Goal: Task Accomplishment & Management: Use online tool/utility

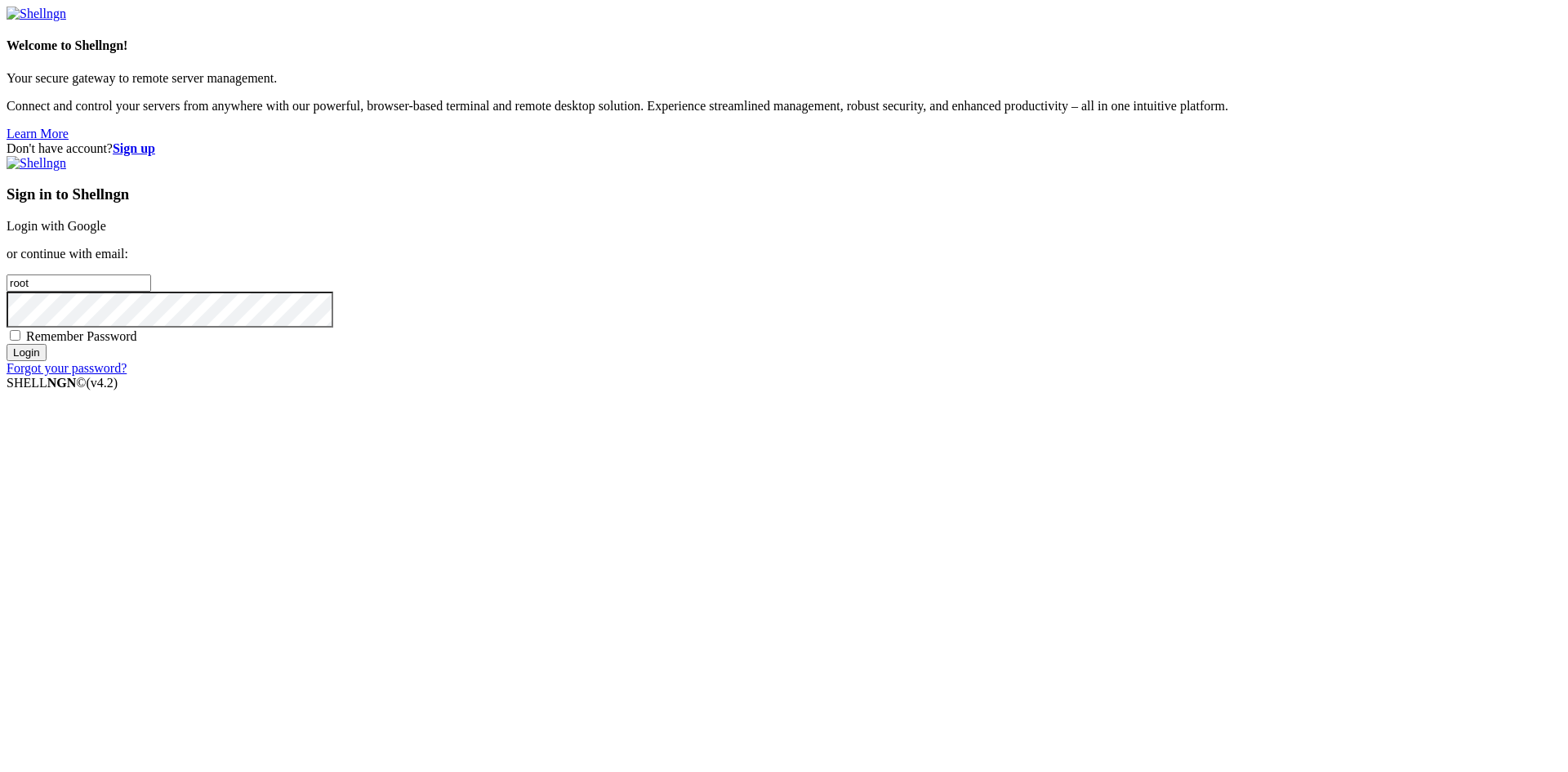
click at [106, 232] on link "Login with Google" at bounding box center [56, 226] width 99 height 14
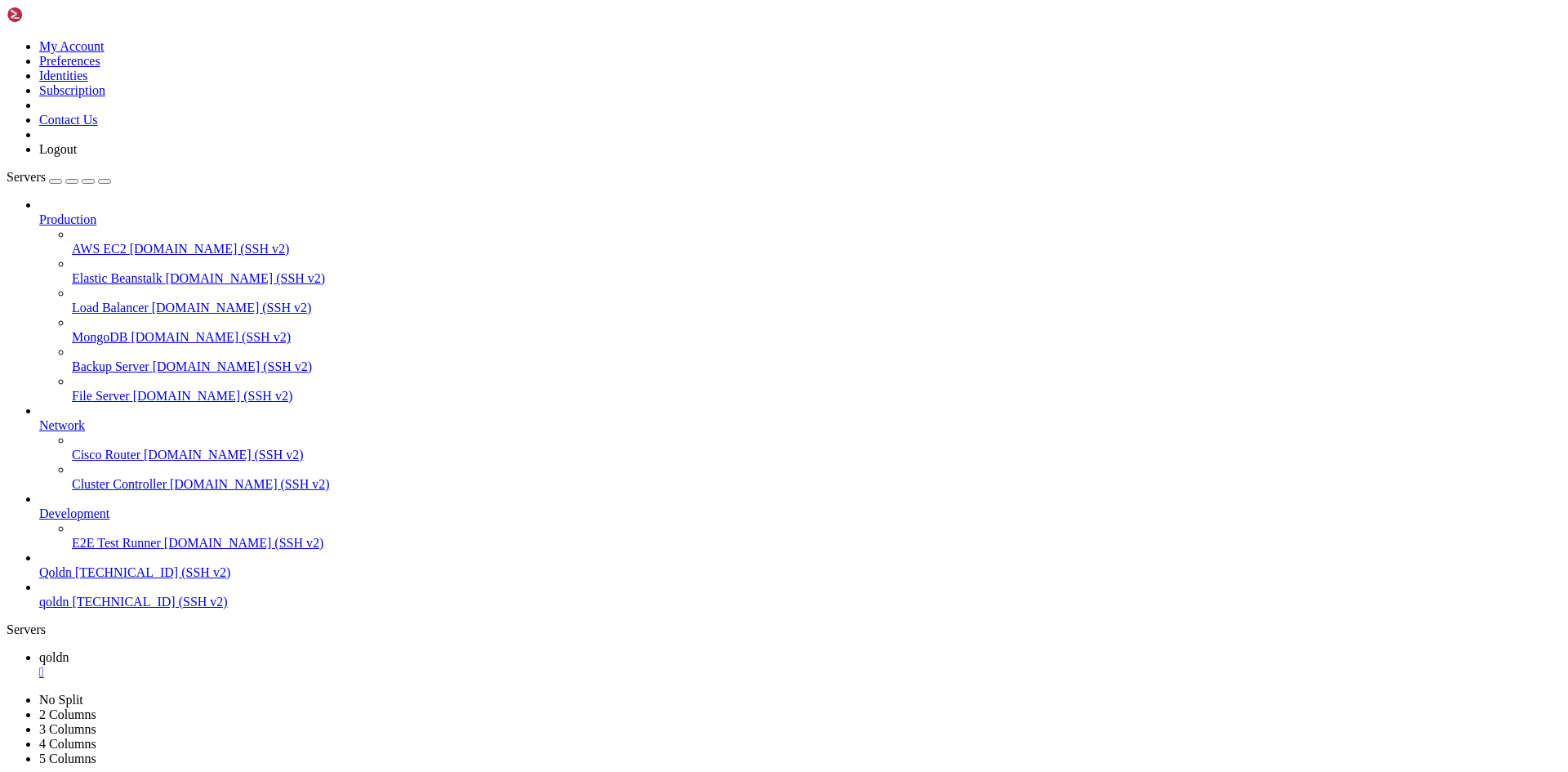
click at [68, 650] on span "qoldn" at bounding box center [53, 658] width 29 height 14
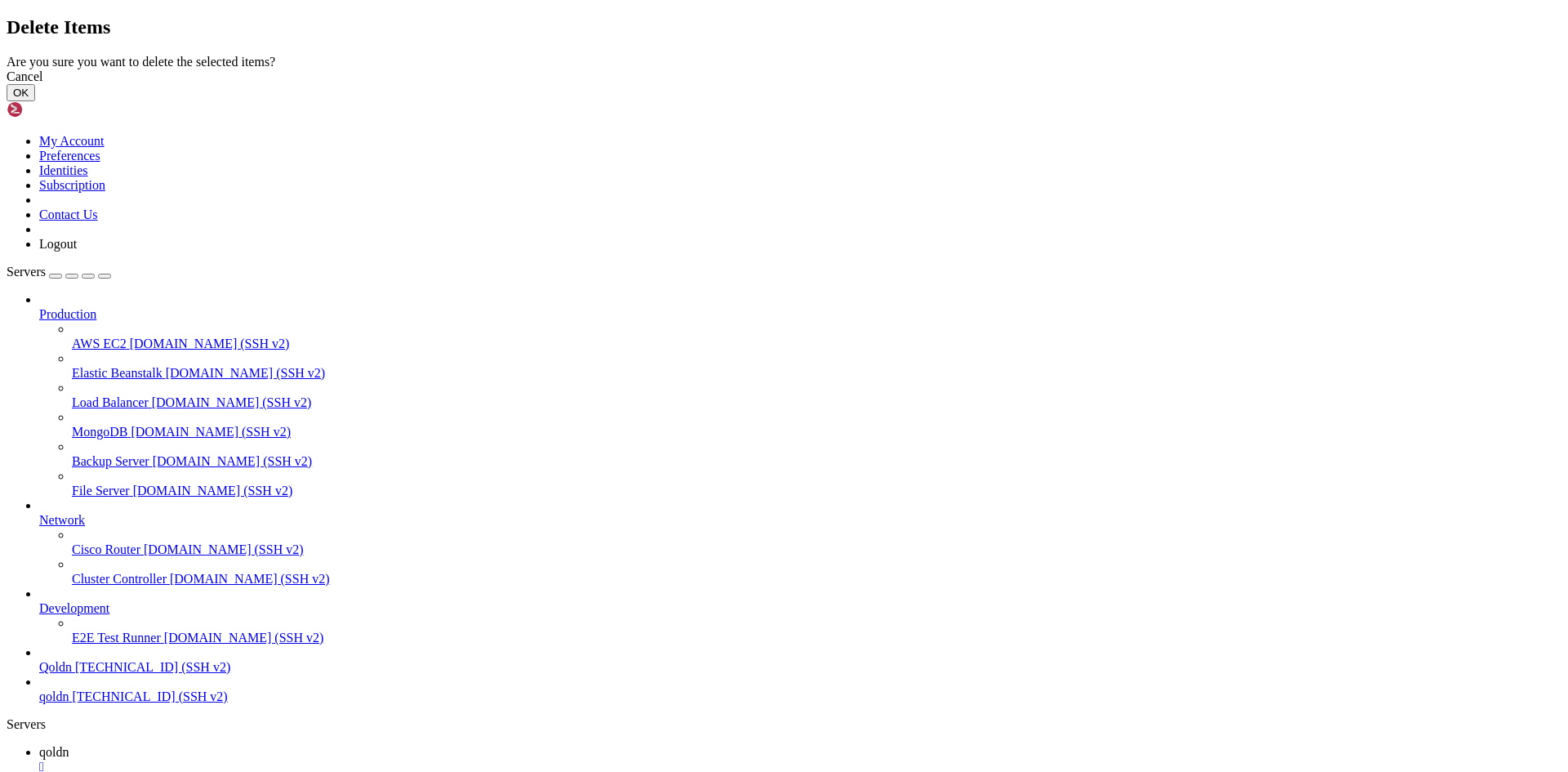
click at [35, 101] on button "OK" at bounding box center [20, 92] width 28 height 17
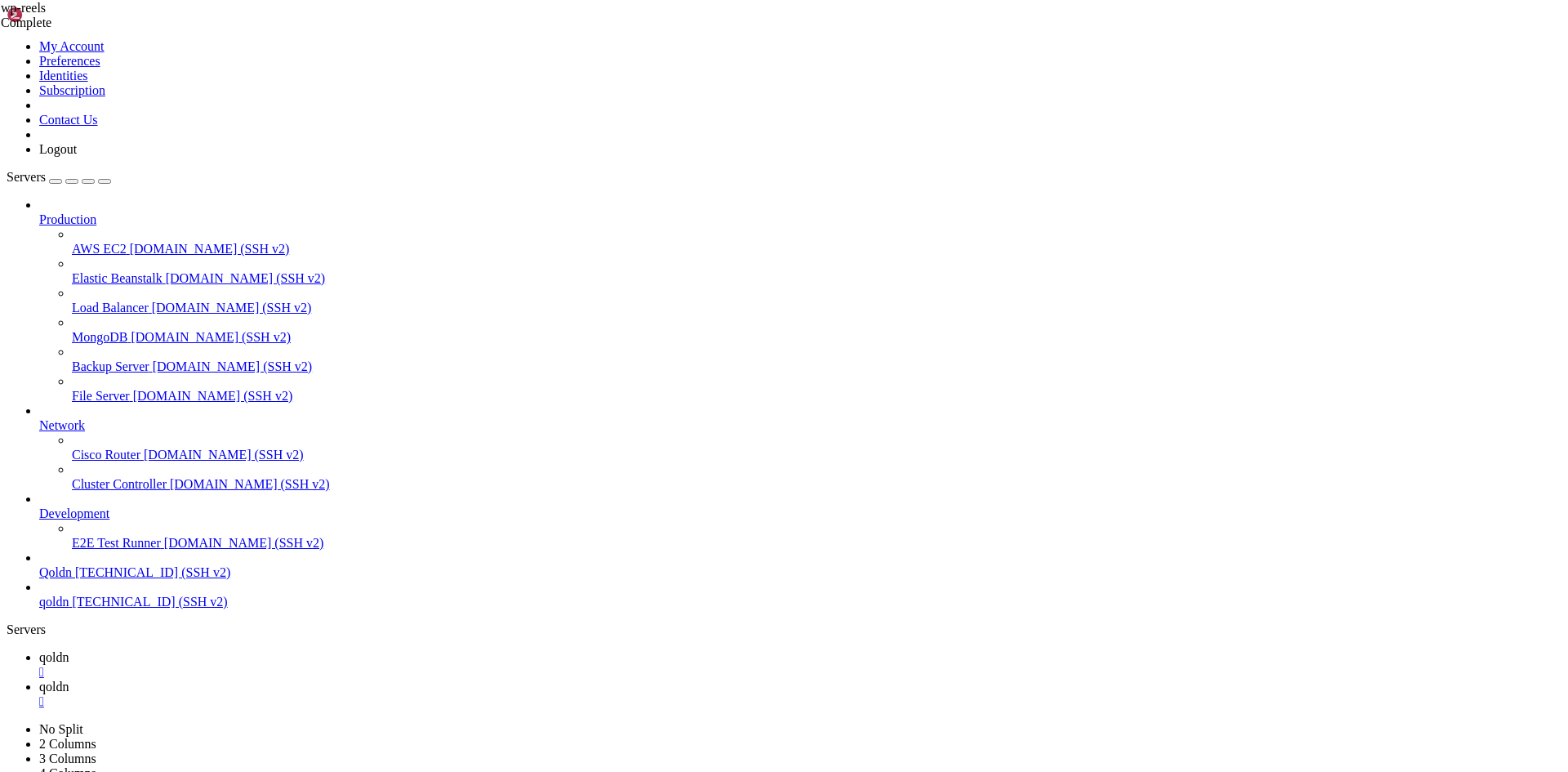
scroll to position [245, 0]
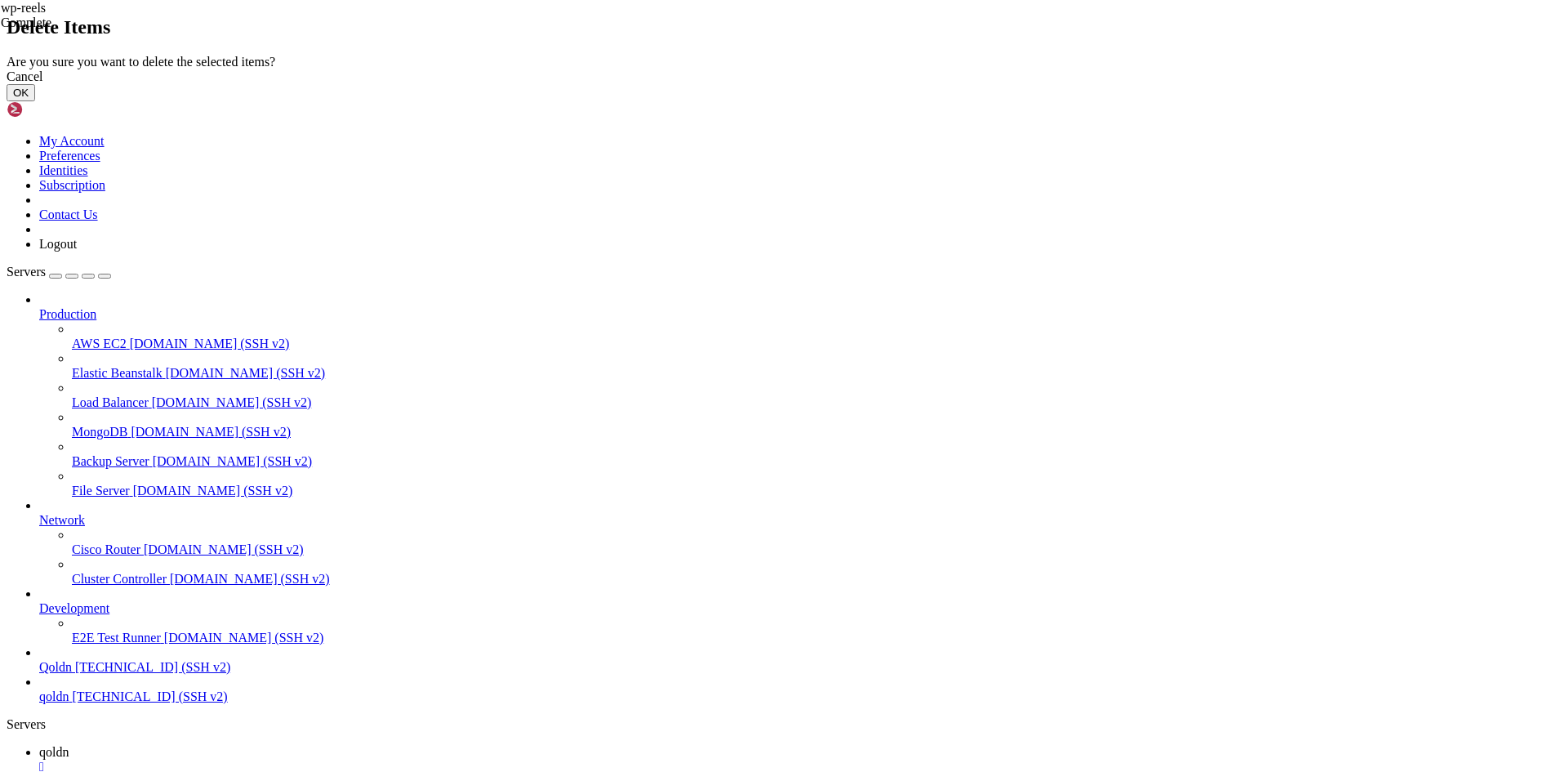
click at [35, 101] on button "OK" at bounding box center [20, 92] width 28 height 17
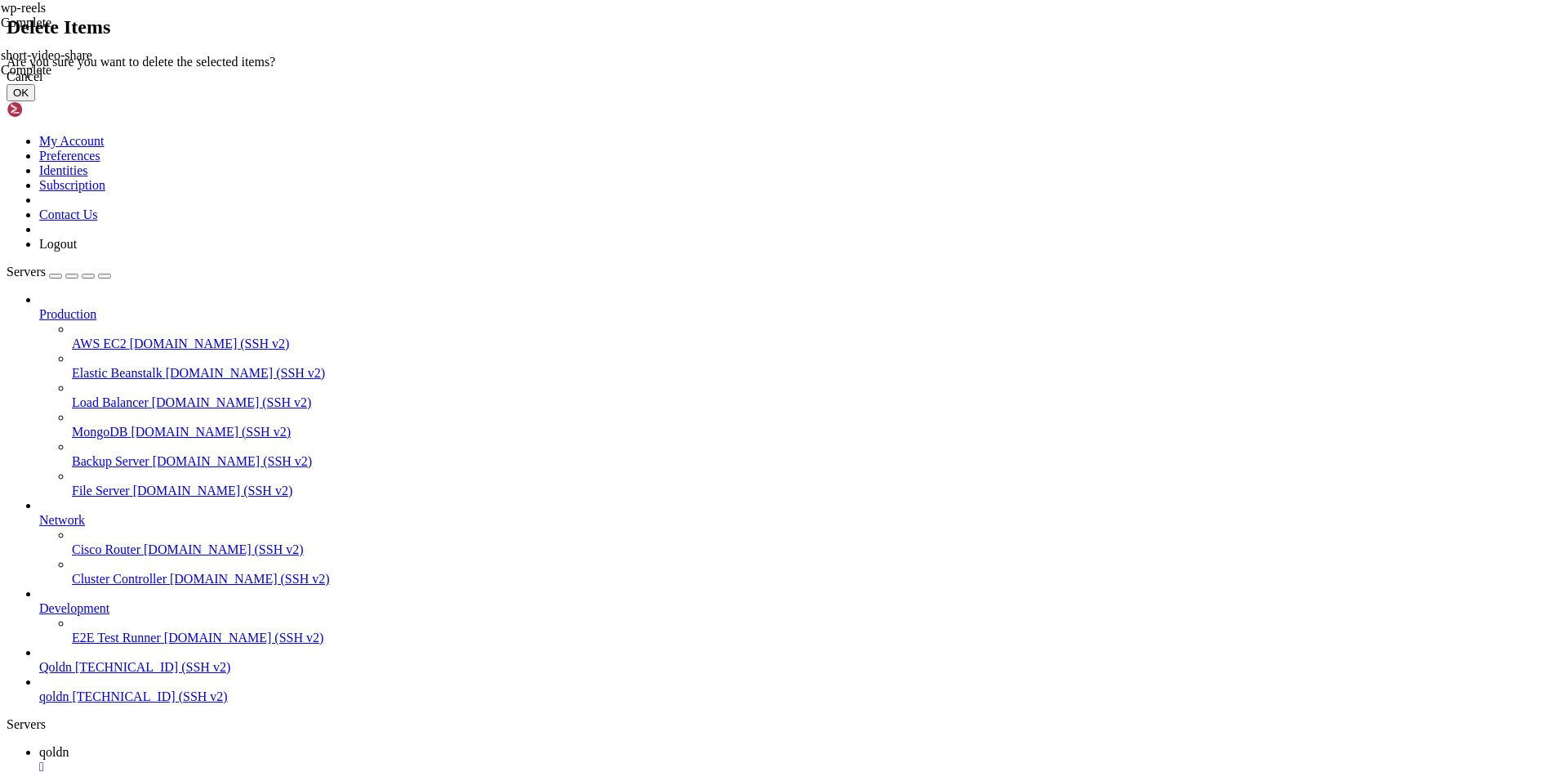
click at [35, 101] on button "OK" at bounding box center [20, 92] width 28 height 17
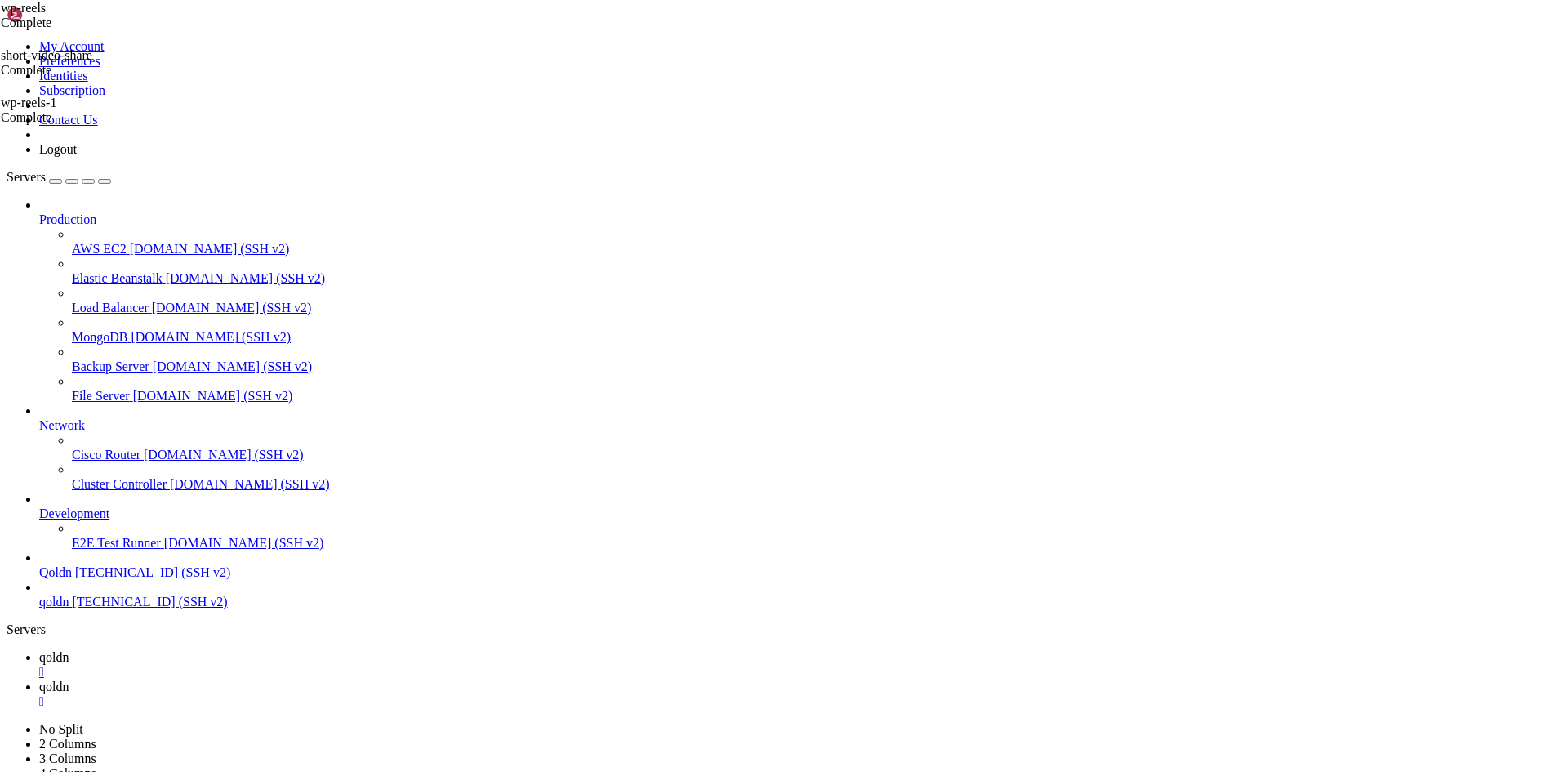
scroll to position [0, 0]
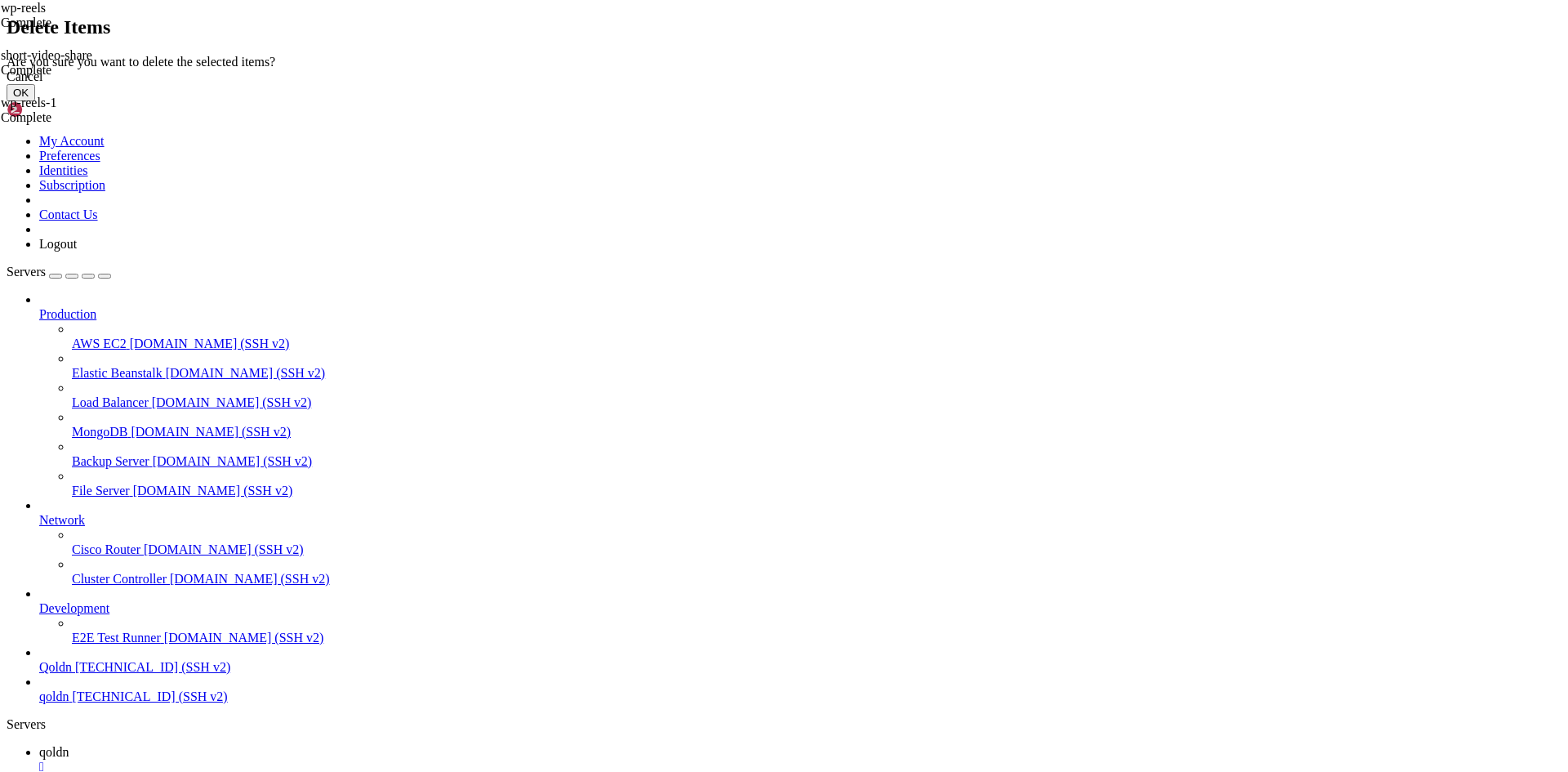
click at [35, 101] on button "OK" at bounding box center [20, 92] width 28 height 17
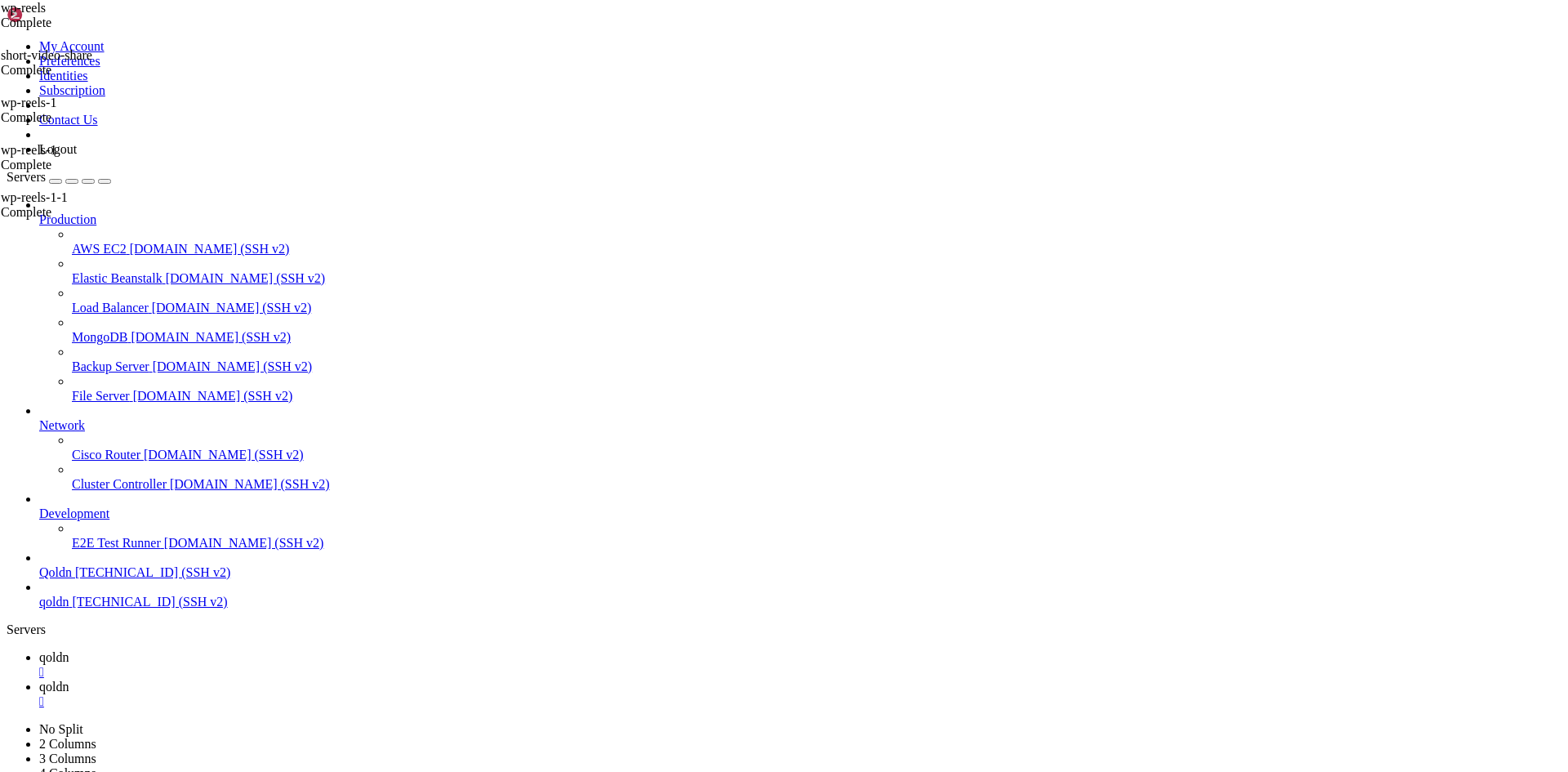
scroll to position [0, 0]
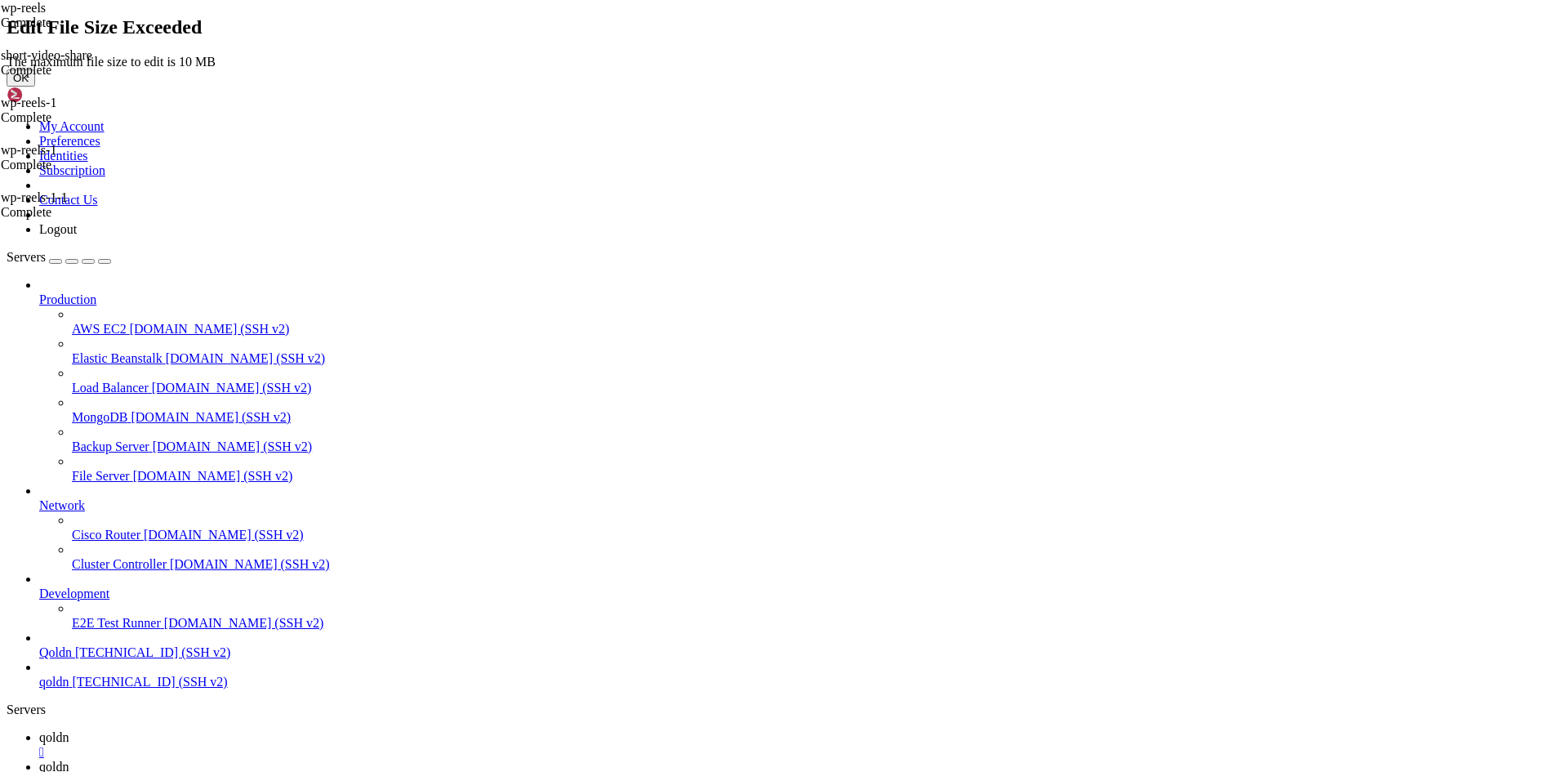
click at [35, 87] on button "OK" at bounding box center [20, 77] width 28 height 17
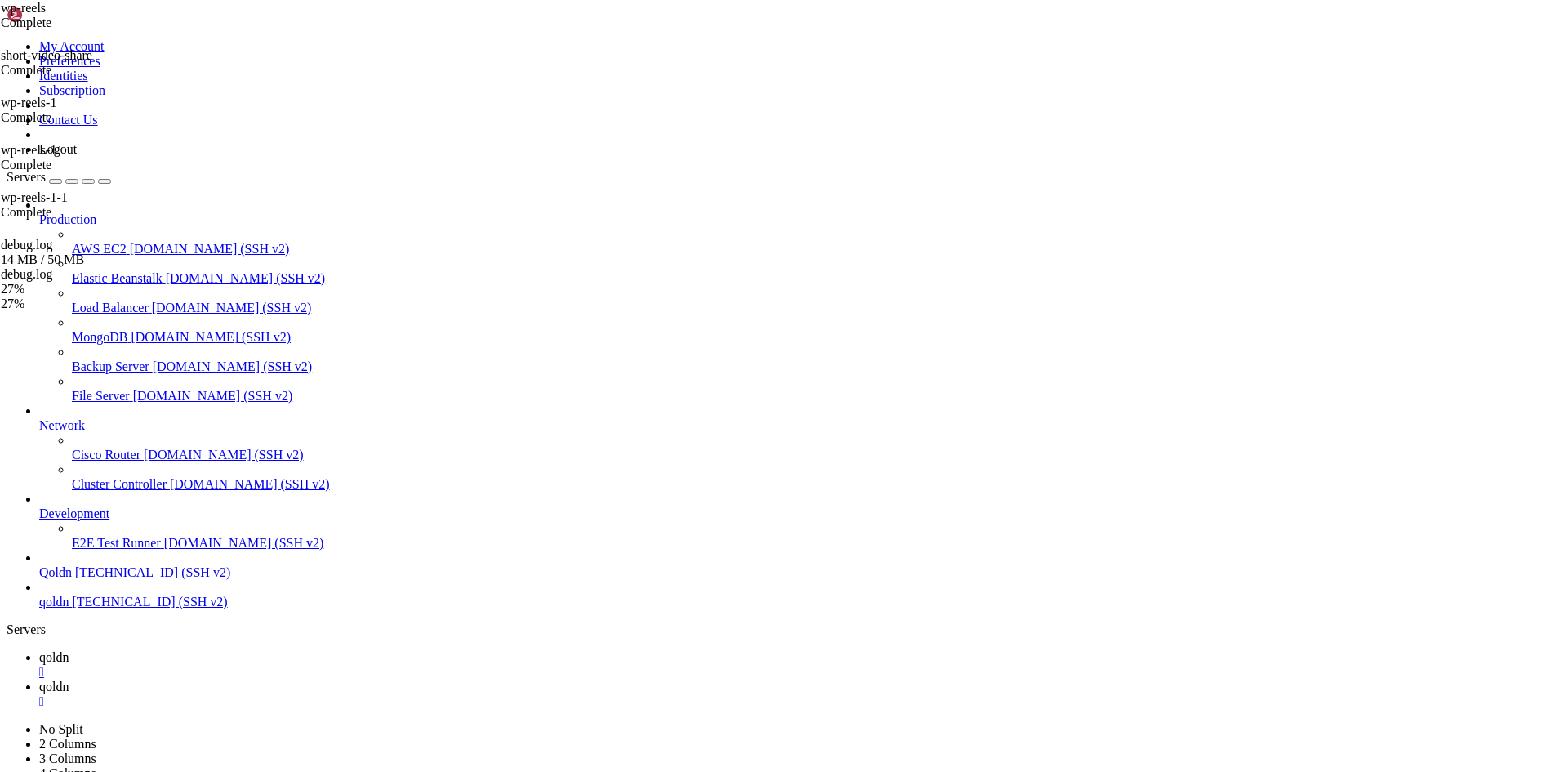
type input "/home/[DOMAIN_NAME][URL]"
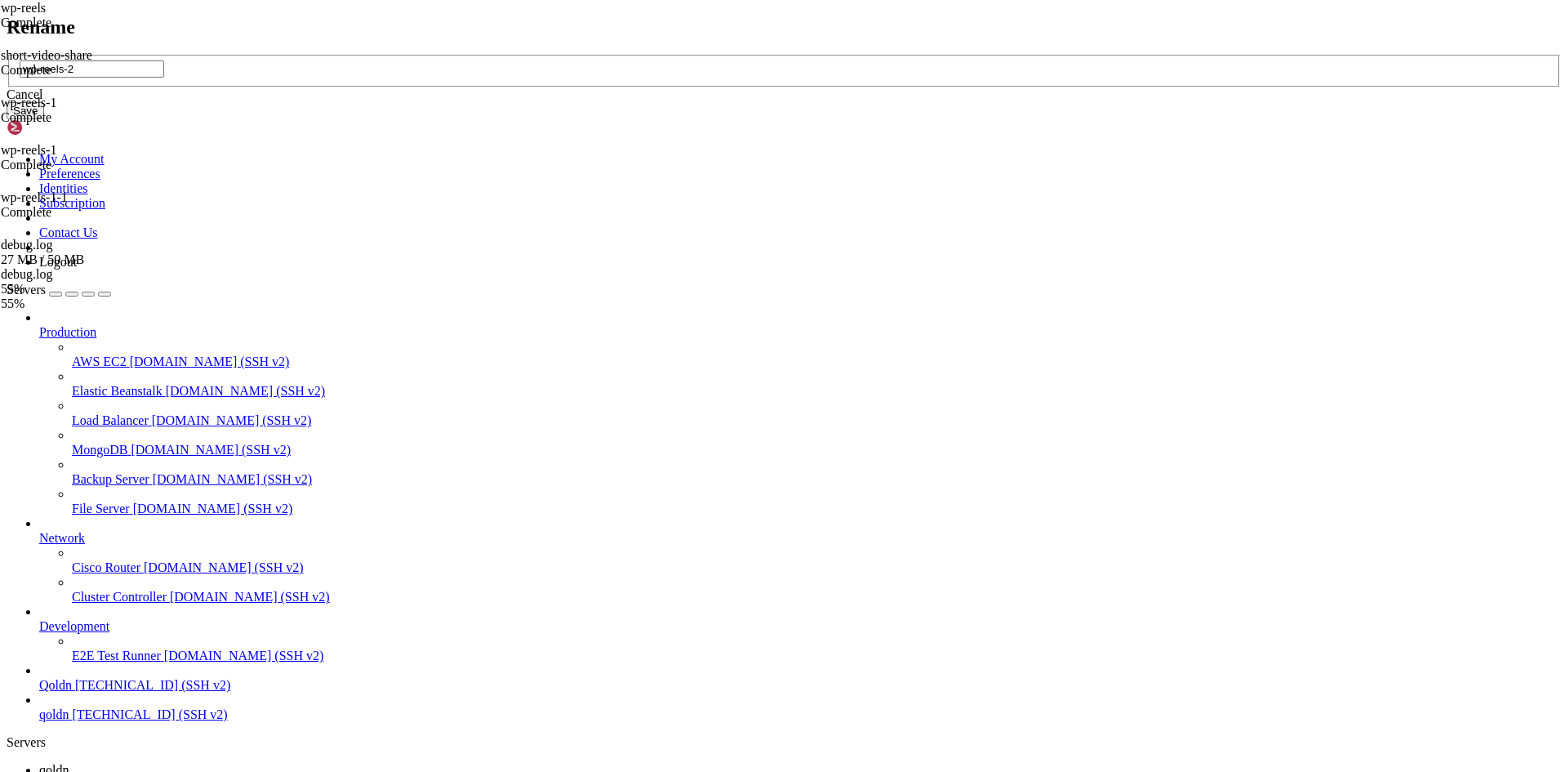
click at [164, 77] on input "wp-reels-2" at bounding box center [91, 68] width 145 height 17
type input "wp-reels"
click at [44, 119] on button "Save" at bounding box center [25, 110] width 37 height 17
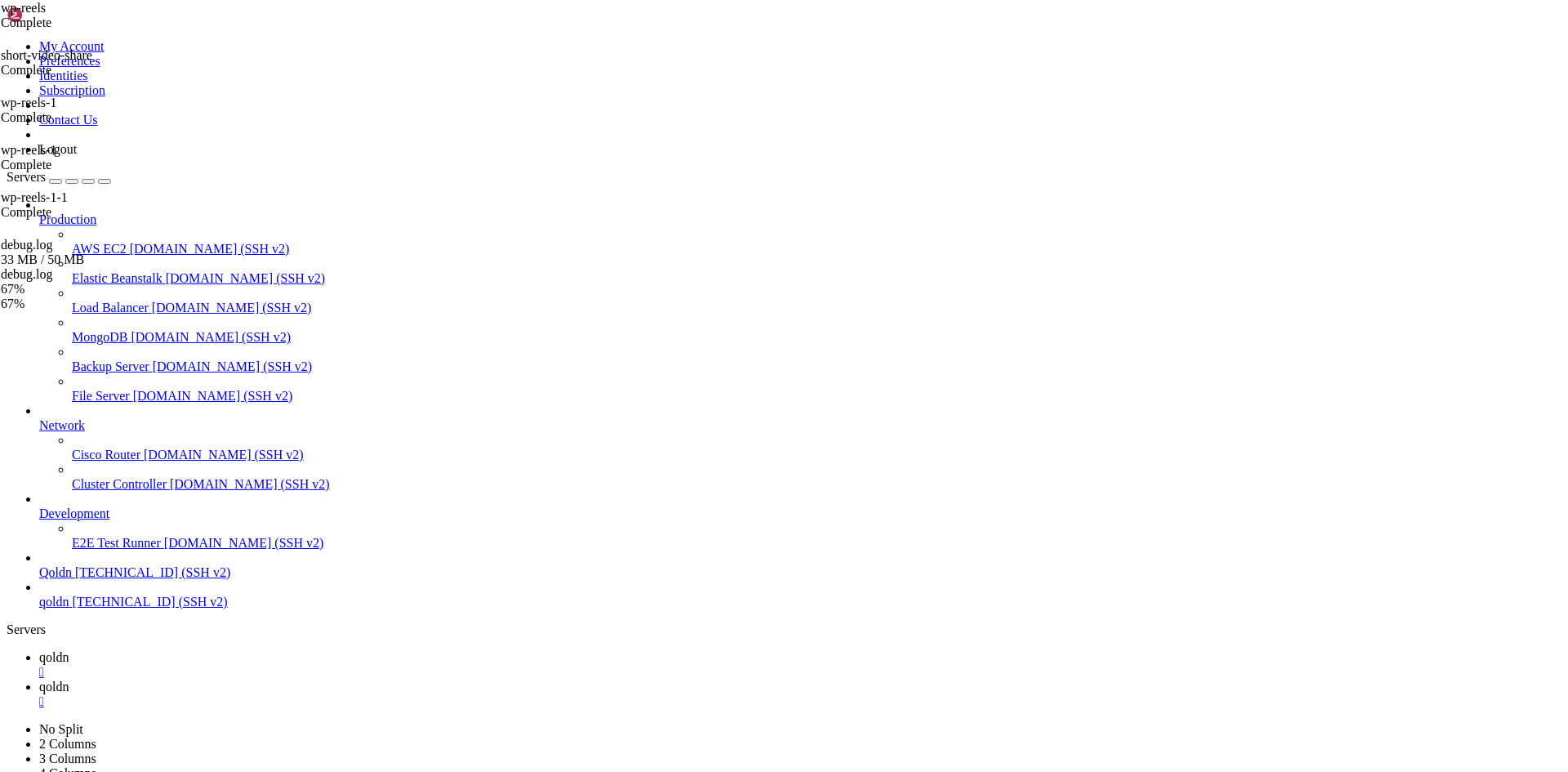
type input "/home/[DOMAIN_NAME][URL]"
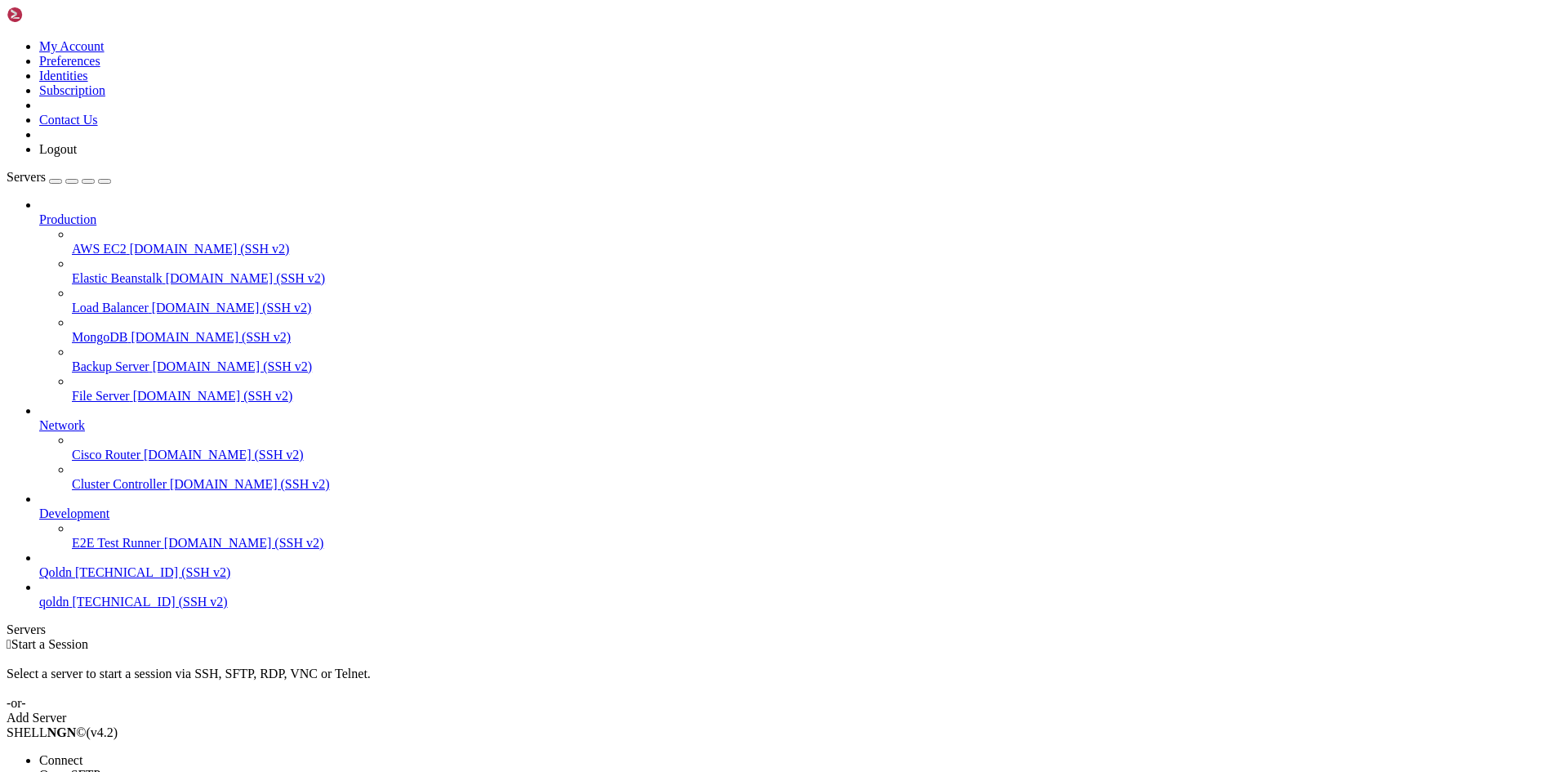
click at [100, 768] on span "Open SFTP" at bounding box center [69, 775] width 61 height 14
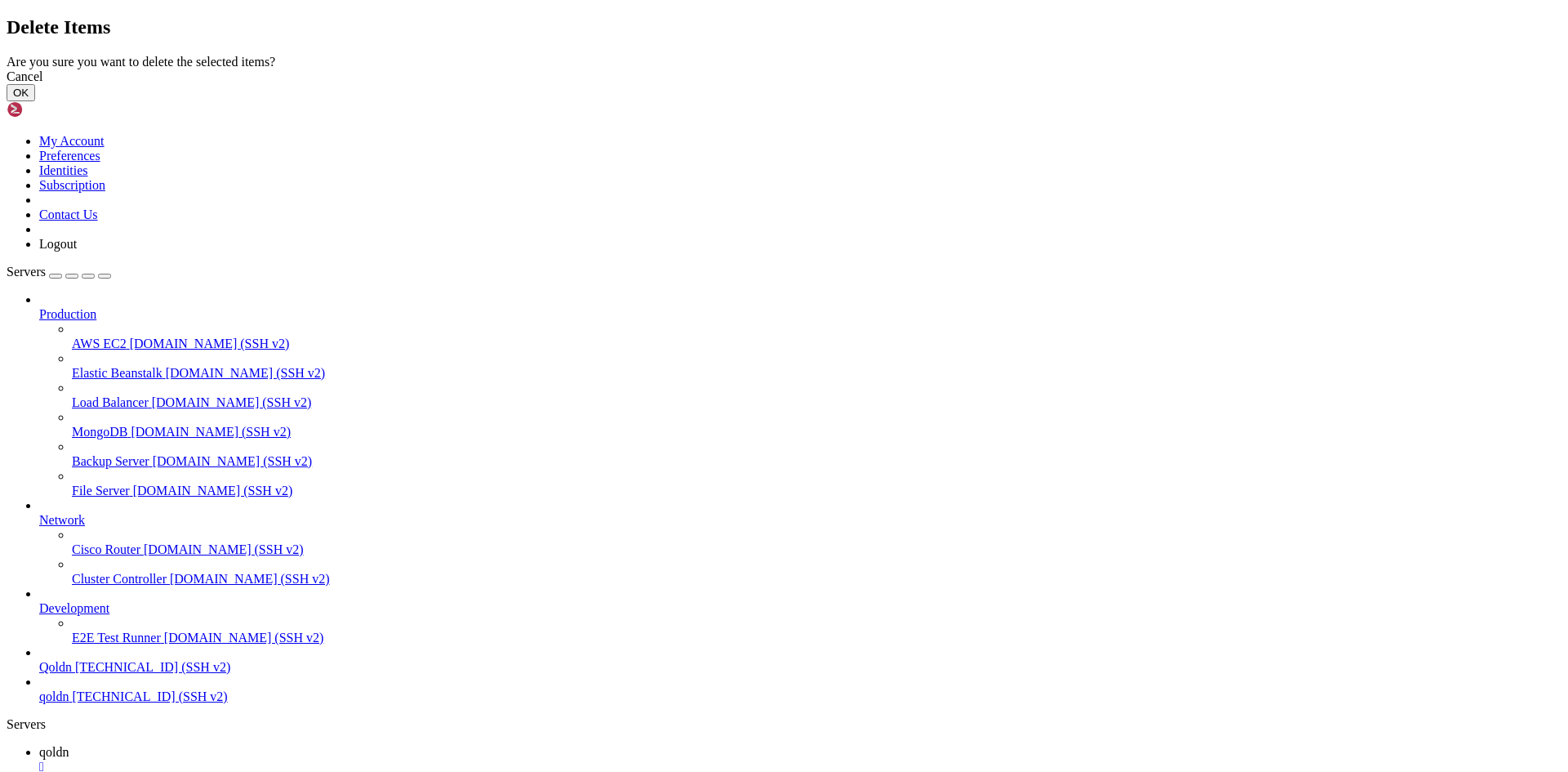
click at [35, 101] on button "OK" at bounding box center [20, 92] width 28 height 17
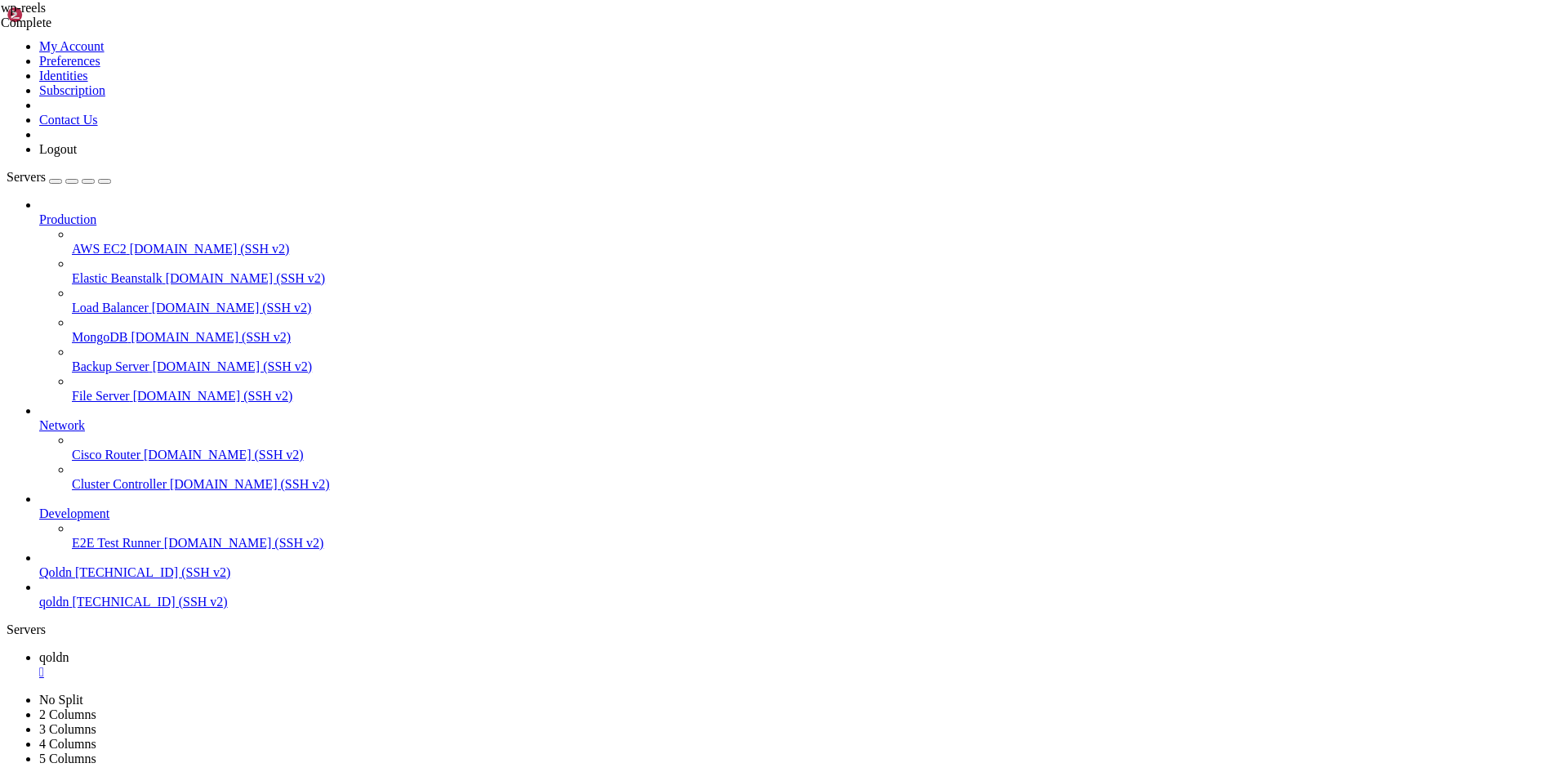
scroll to position [0, 0]
type input "/home/[DOMAIN_NAME][URL]"
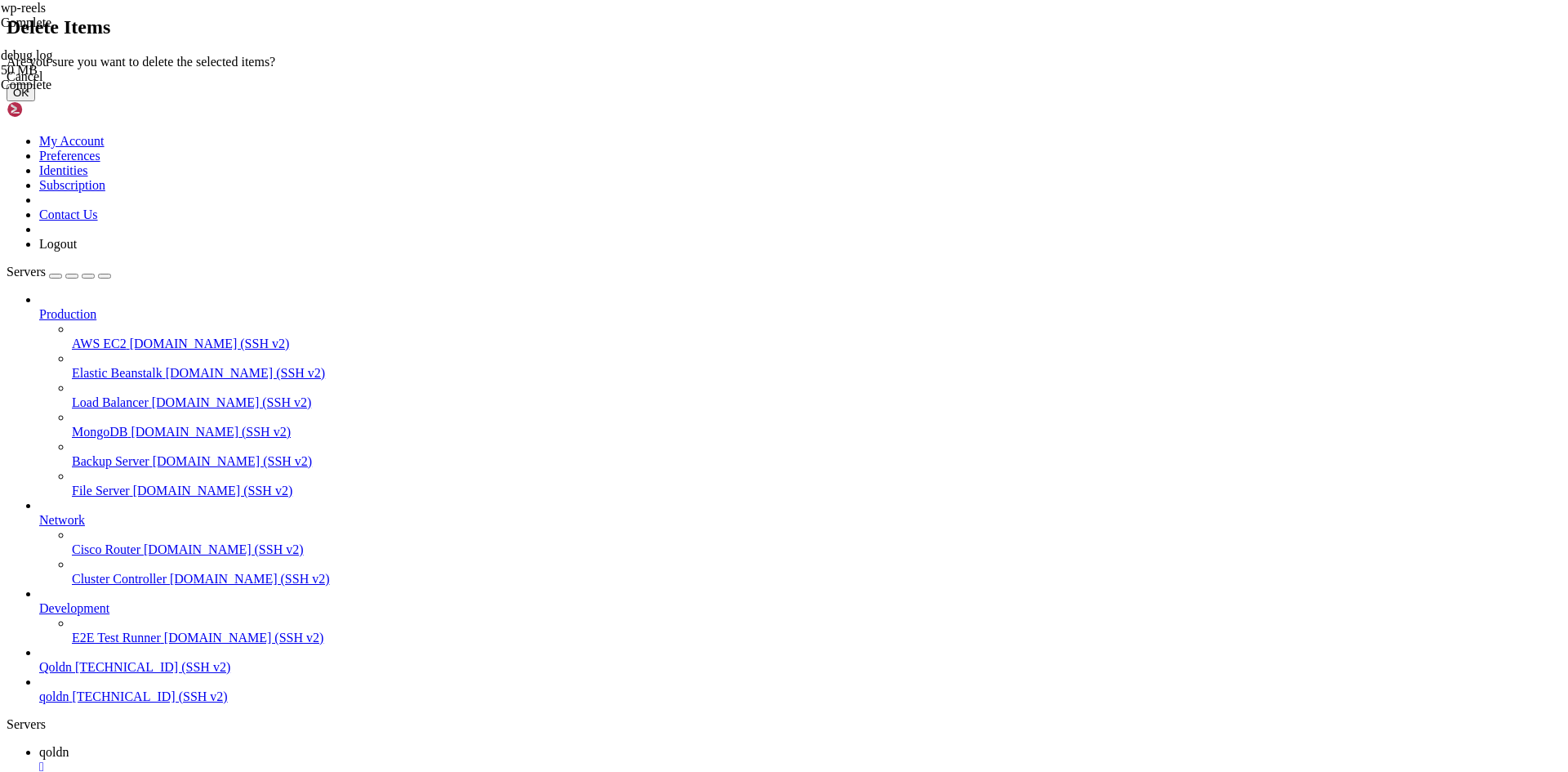
click at [35, 101] on button "OK" at bounding box center [20, 92] width 28 height 17
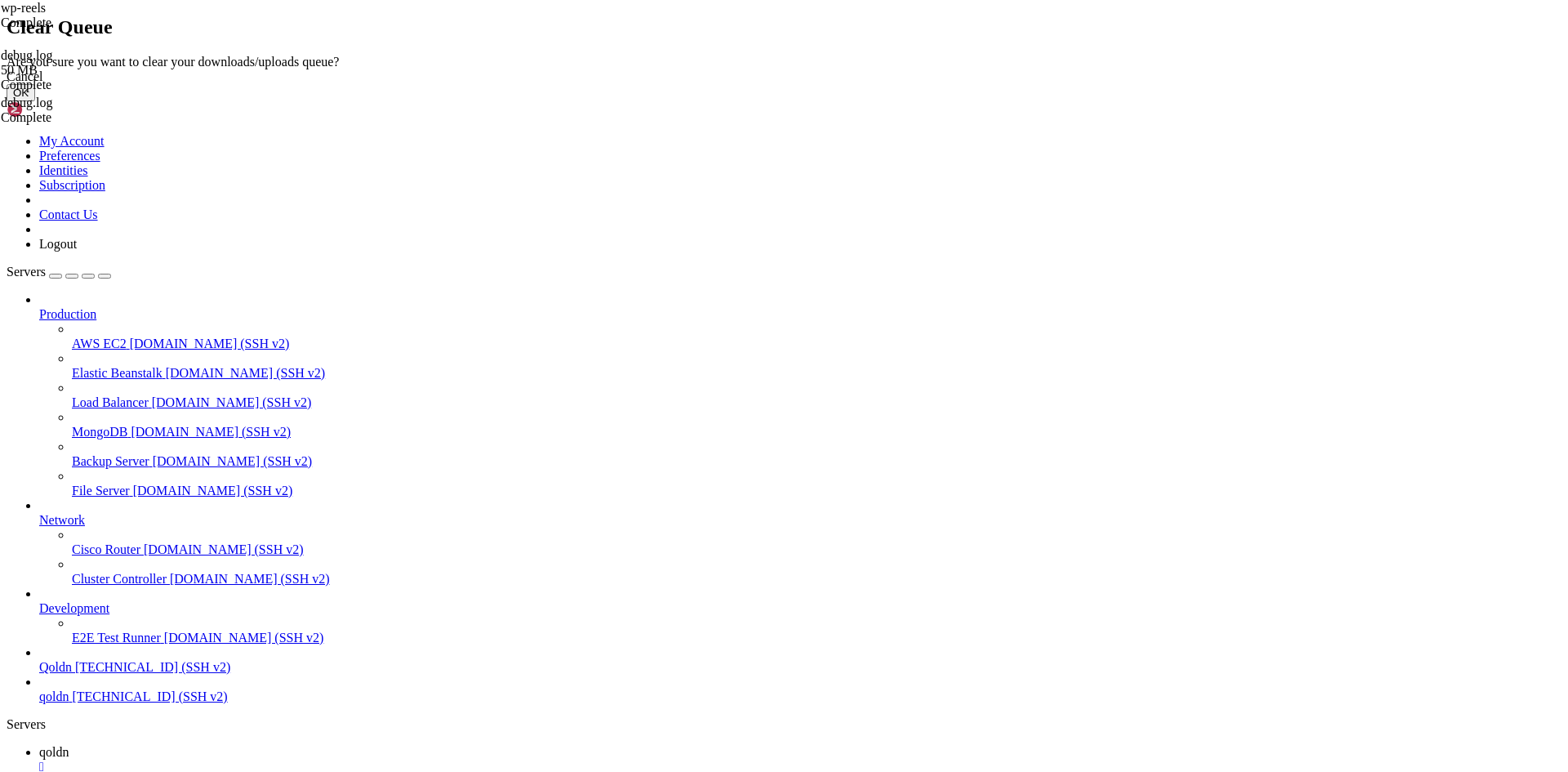
click at [35, 101] on button "OK" at bounding box center [20, 92] width 28 height 17
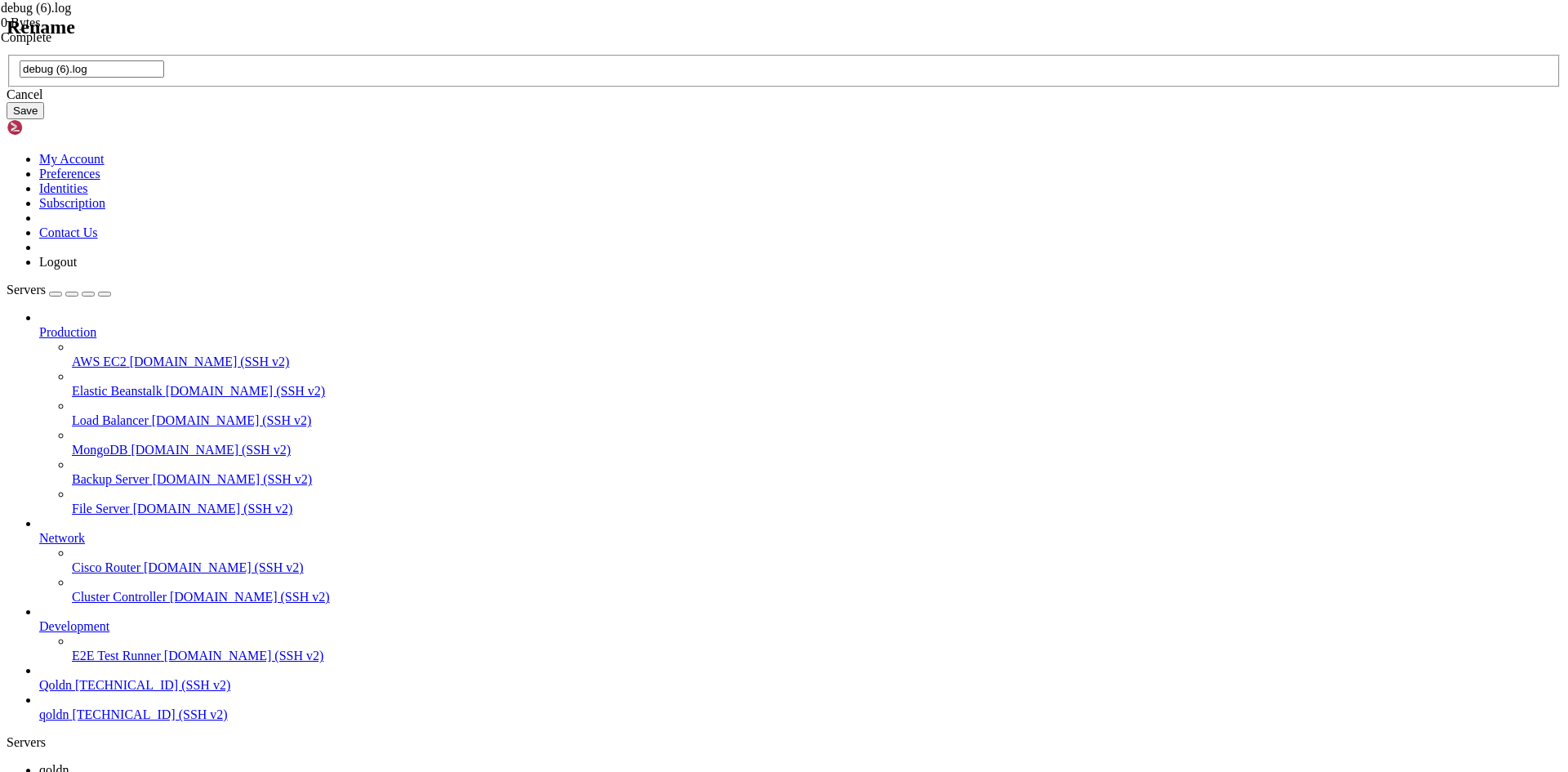
click at [164, 77] on input "debug (6).log" at bounding box center [91, 68] width 145 height 17
type input "debug.log"
click at [44, 119] on button "Save" at bounding box center [25, 110] width 37 height 17
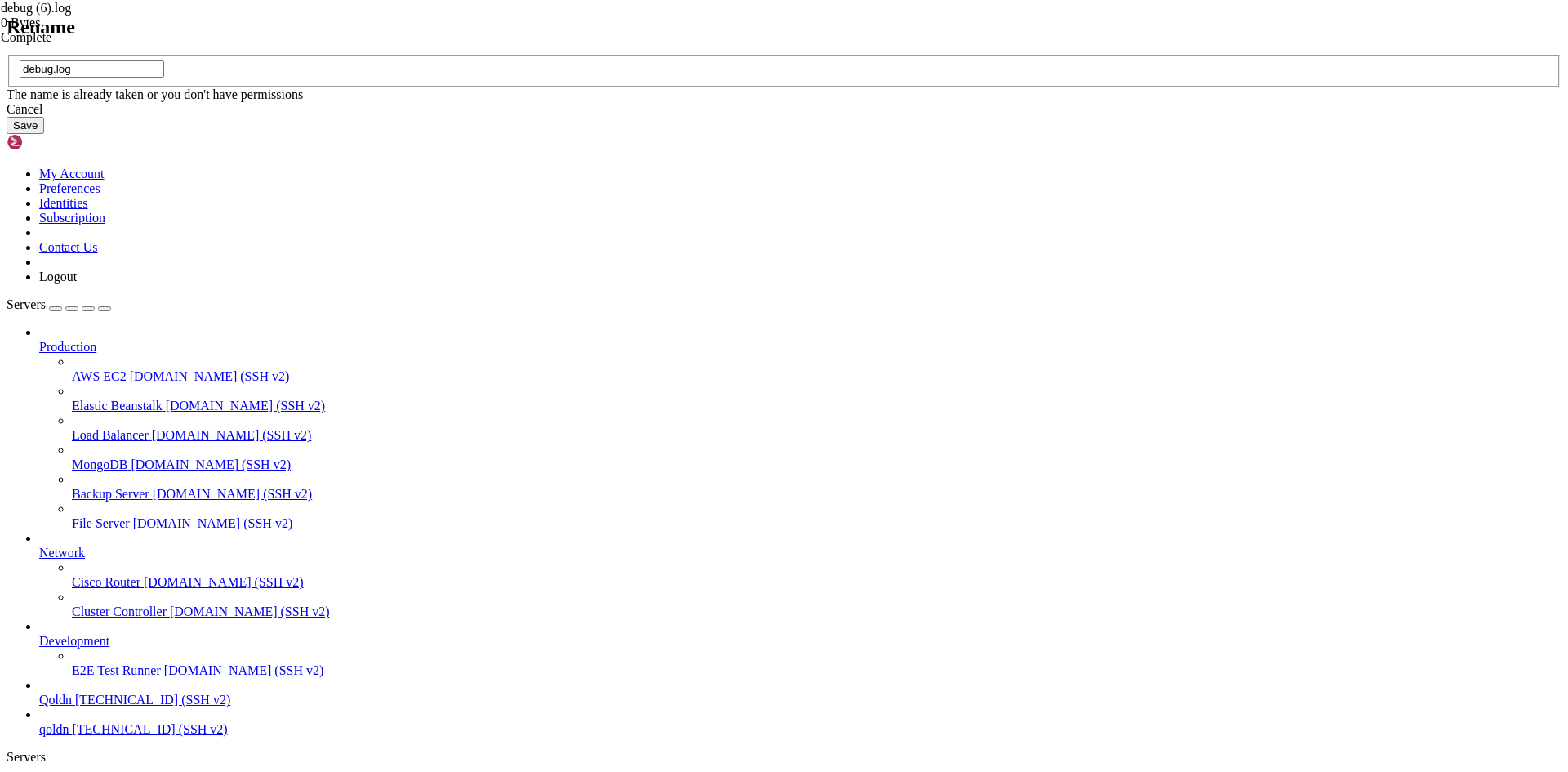
click at [44, 134] on button "Save" at bounding box center [25, 125] width 37 height 17
click at [821, 117] on div "Cancel" at bounding box center [783, 109] width 1555 height 15
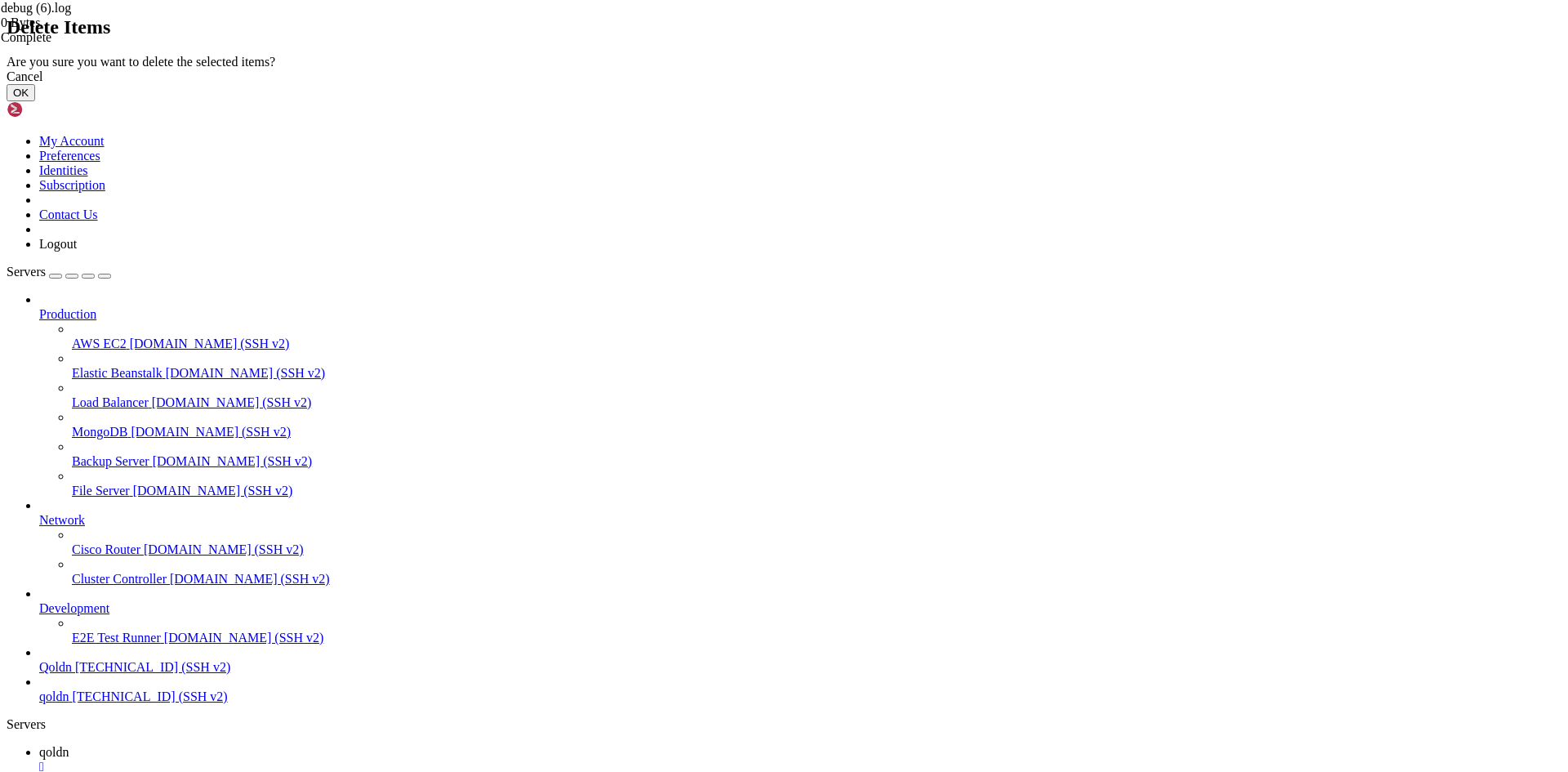
click at [35, 101] on button "OK" at bounding box center [20, 92] width 28 height 17
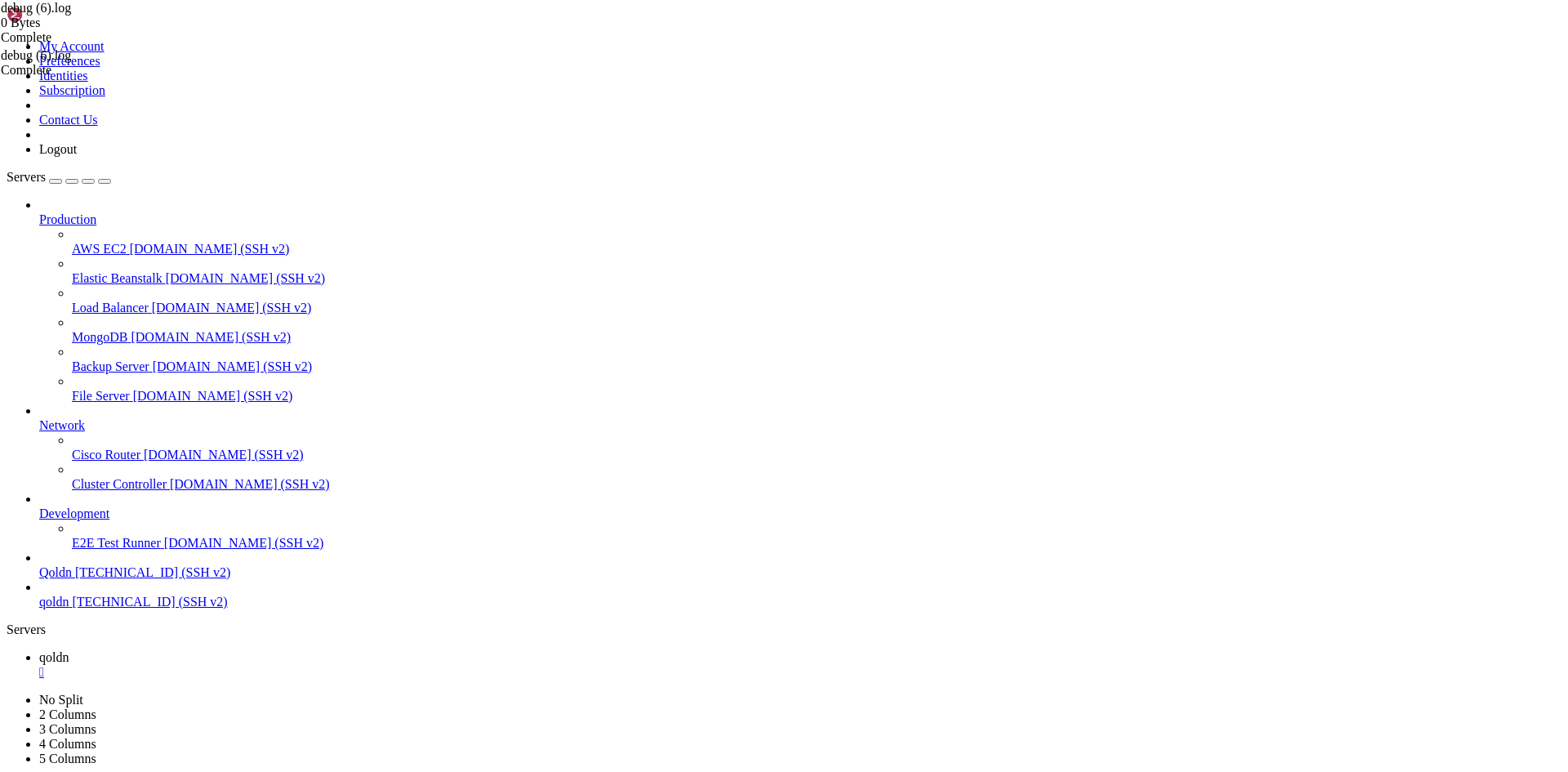
click at [58, 609] on span "qoldn" at bounding box center [53, 602] width 29 height 14
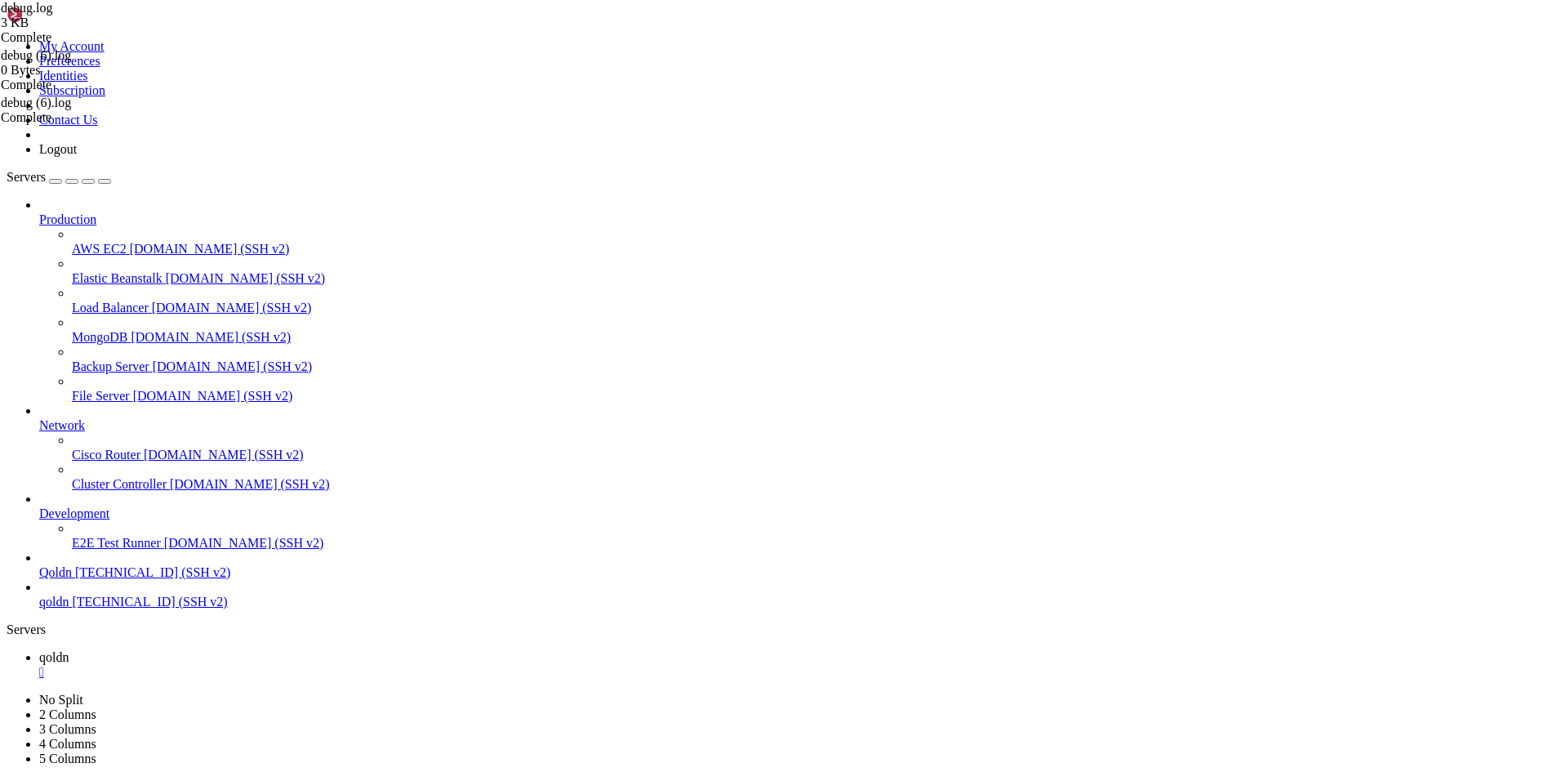
type input "/home/[DOMAIN_NAME][URL]"
drag, startPoint x: 248, startPoint y: 276, endPoint x: 1290, endPoint y: 729, distance: 1136.2
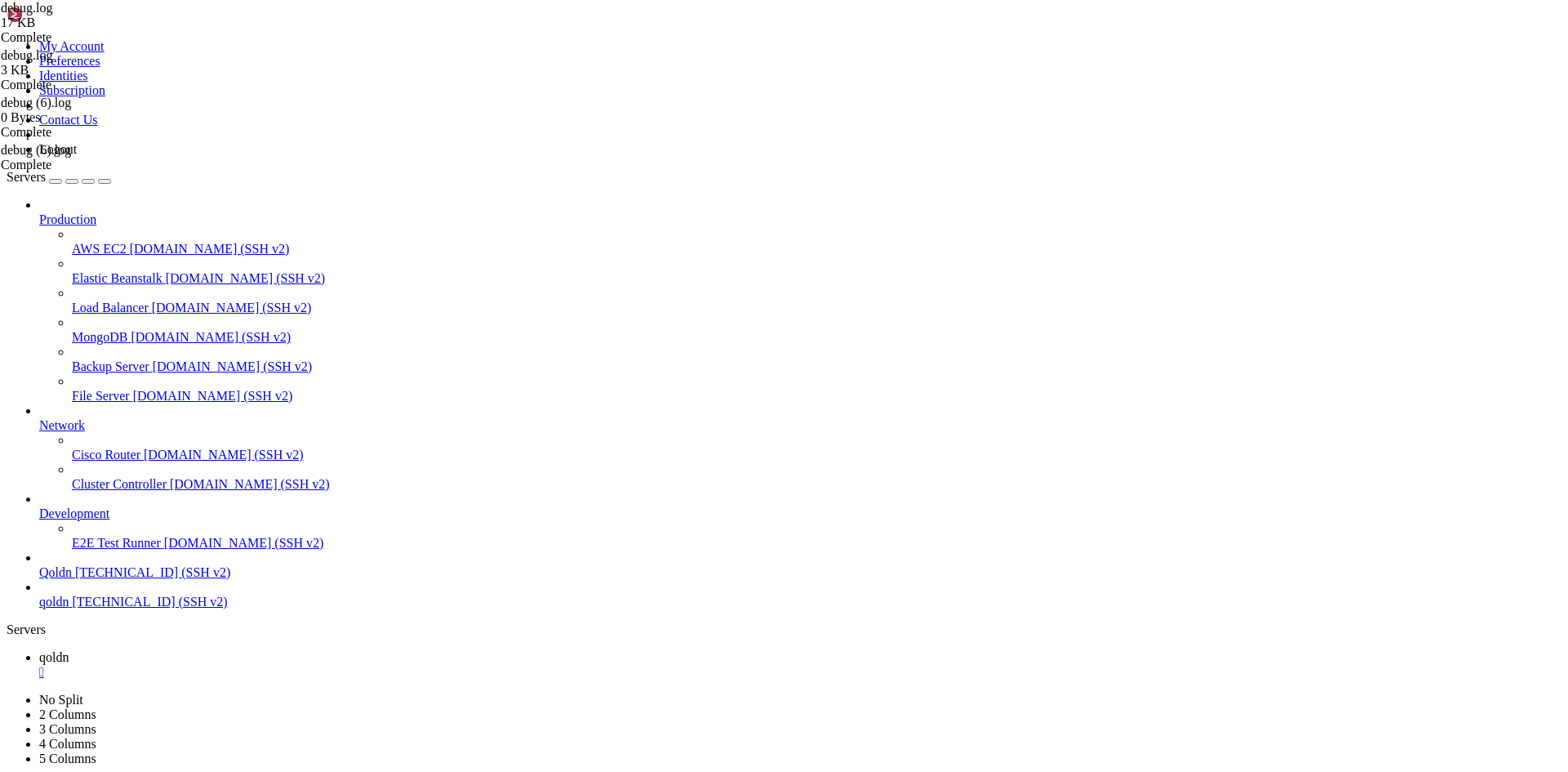
scroll to position [245, 0]
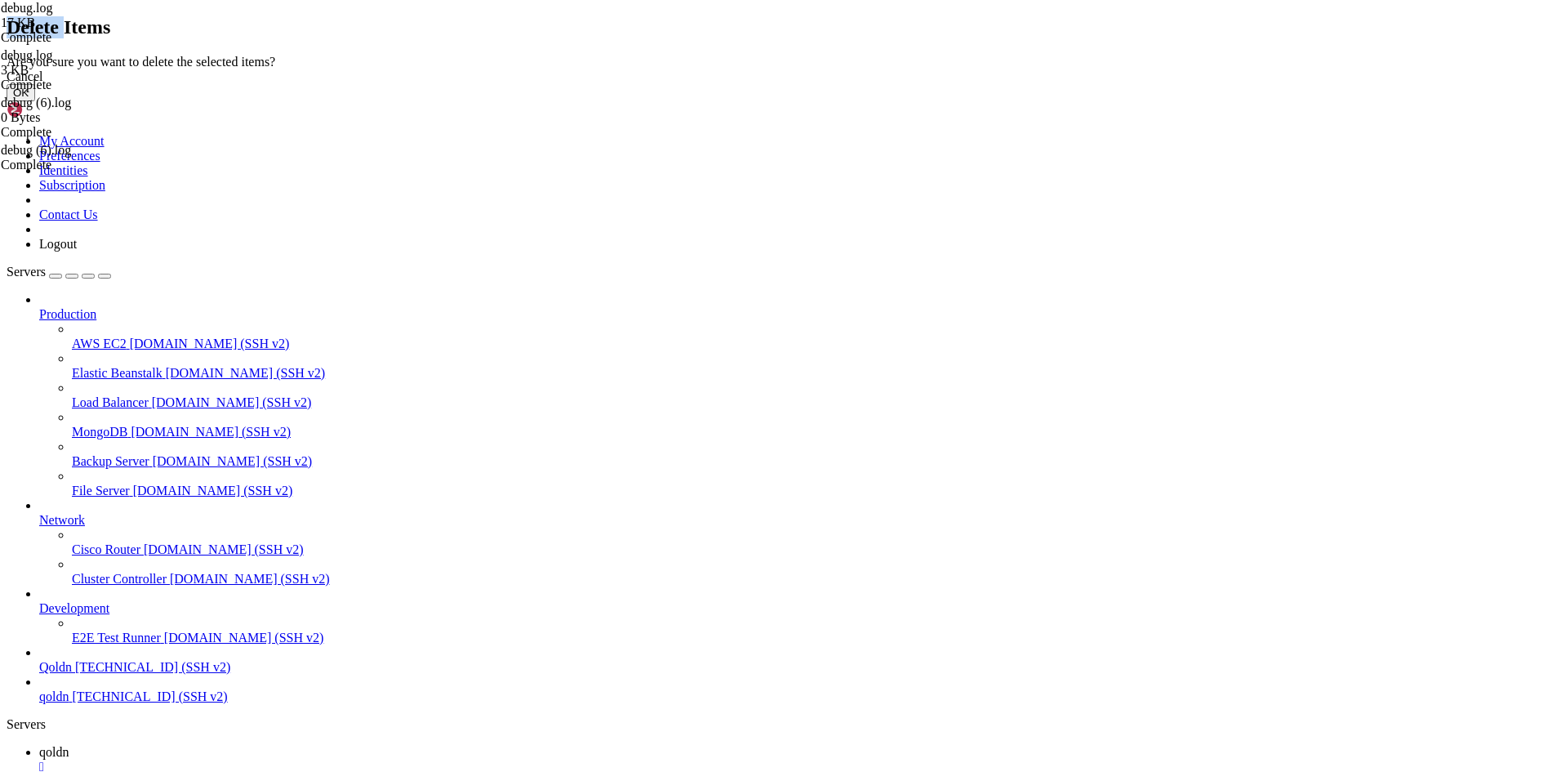
click at [278, 101] on div "Delete Items Are you sure you want to delete the selected items? Cancel OK" at bounding box center [783, 59] width 1555 height 85
click at [35, 101] on button "OK" at bounding box center [20, 92] width 28 height 17
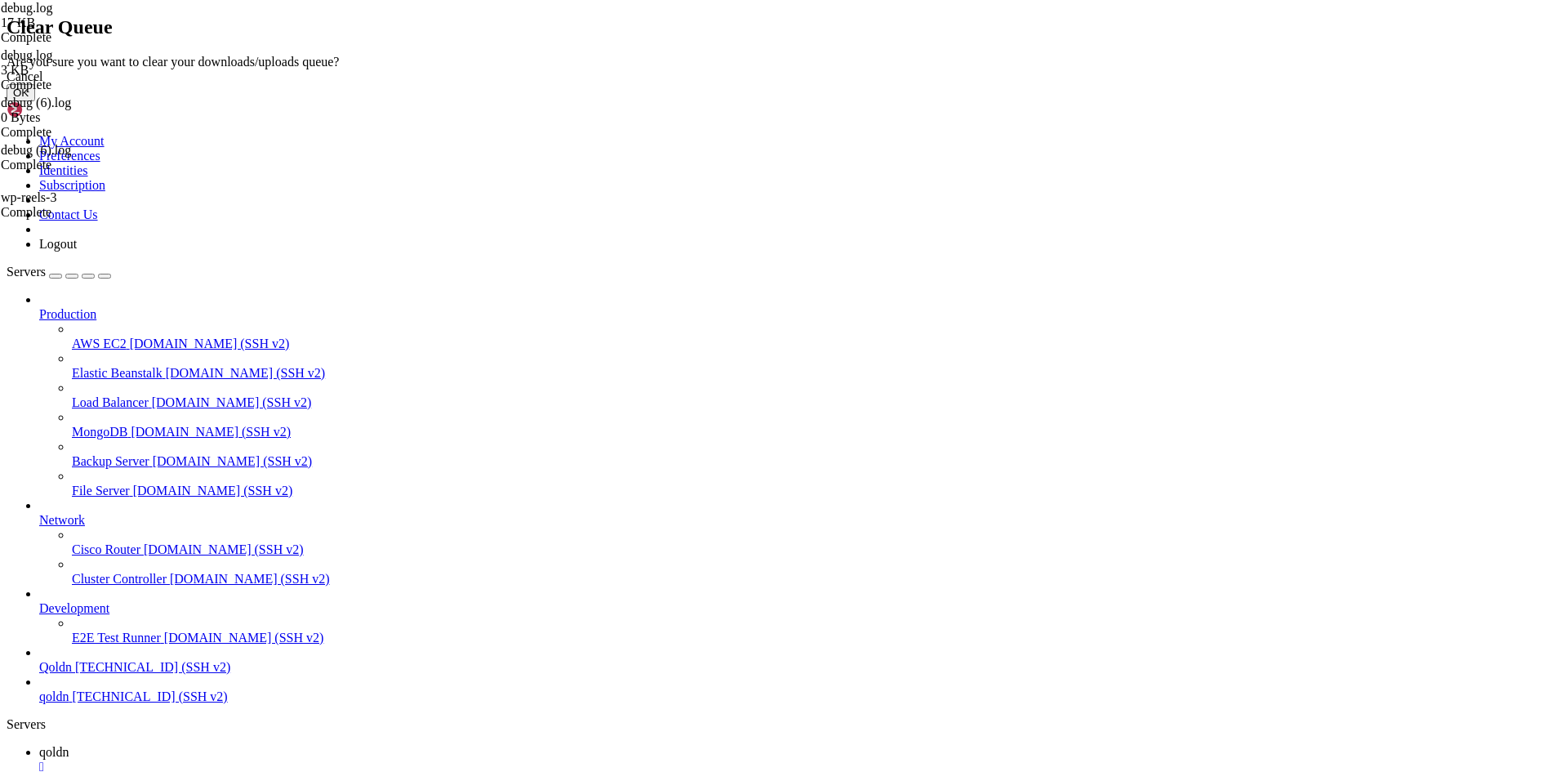
click at [35, 101] on button "OK" at bounding box center [20, 92] width 28 height 17
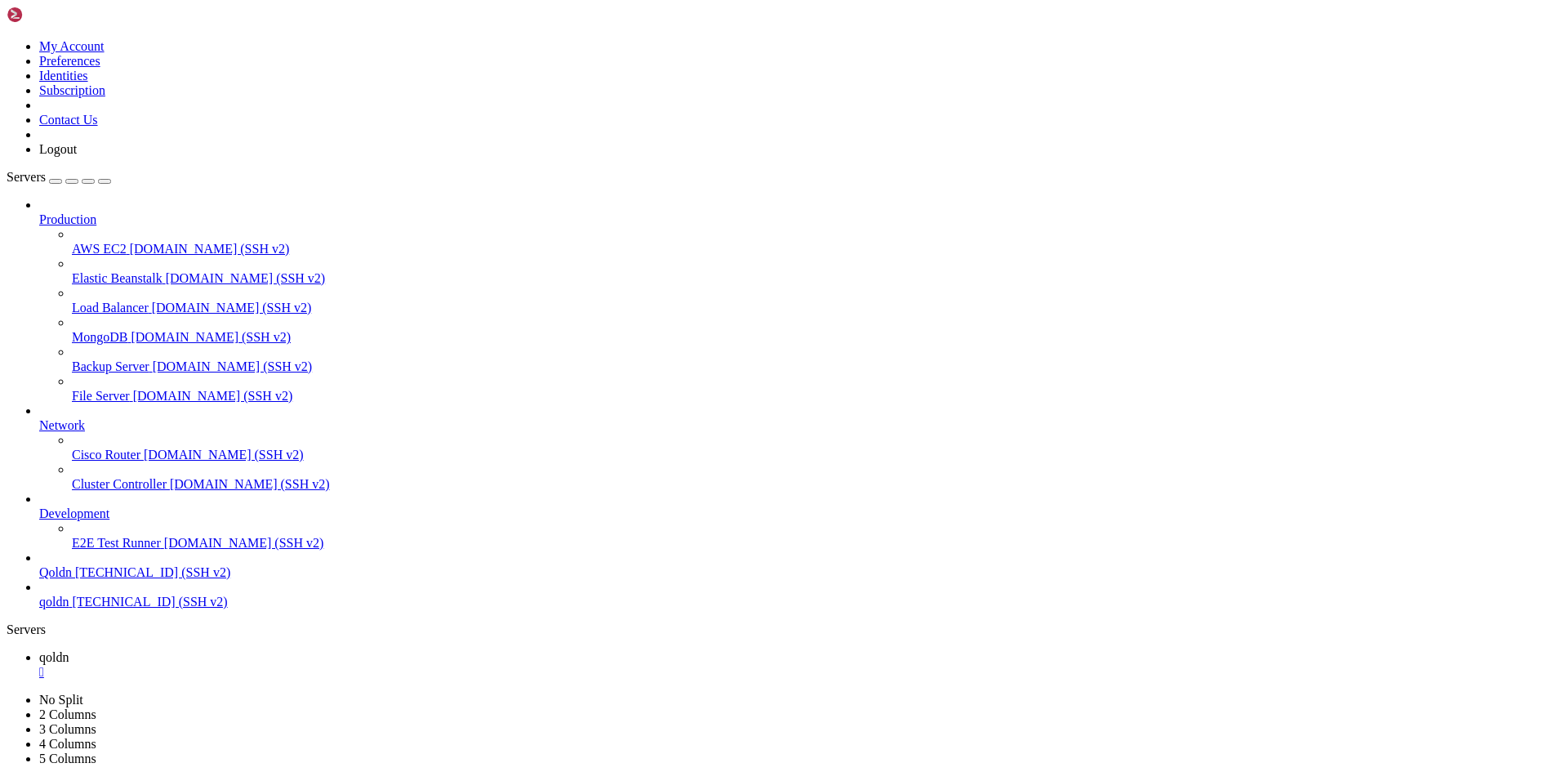
scroll to position [0, 0]
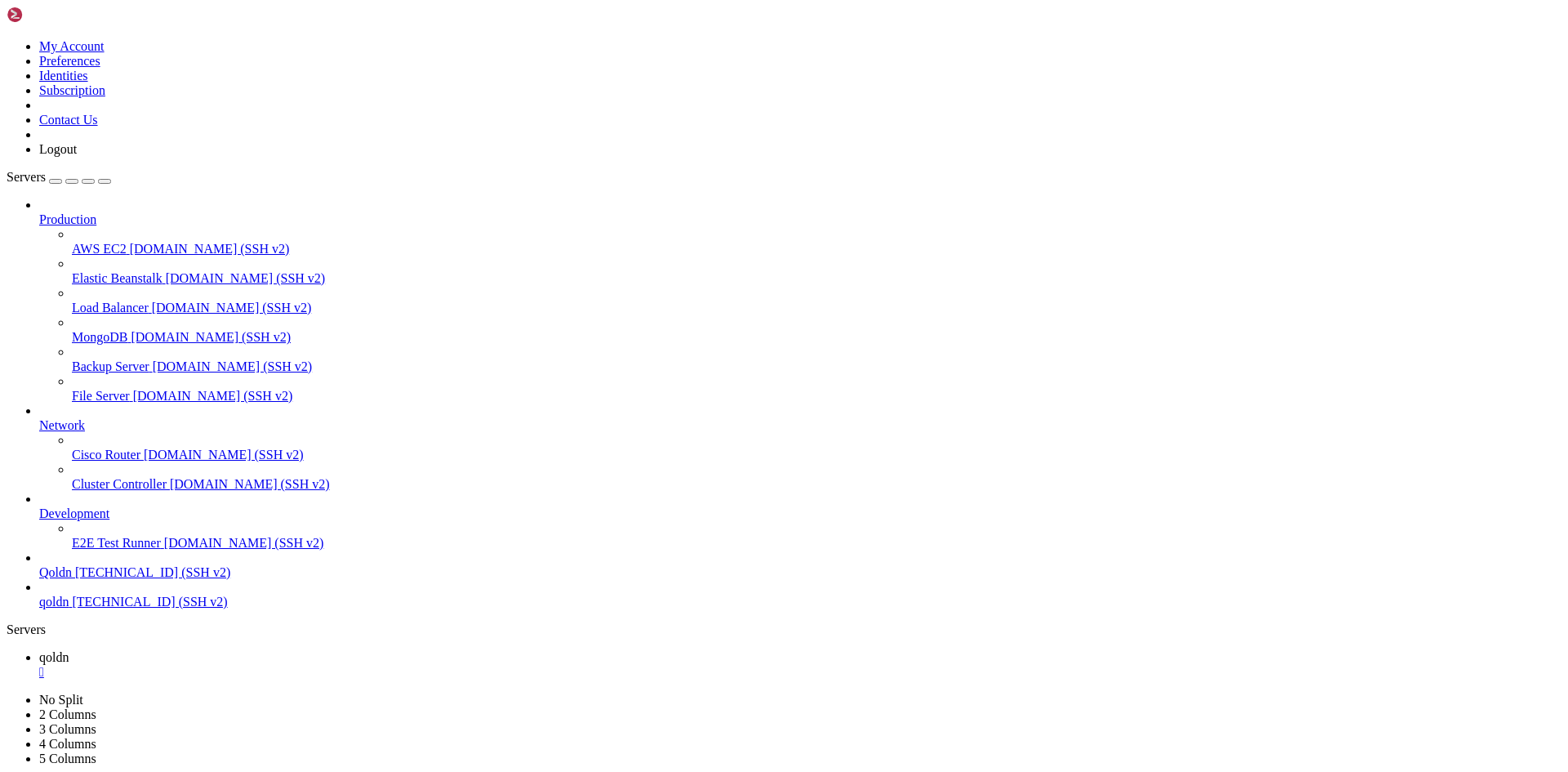
type input "/home/[DOMAIN_NAME][URL]"
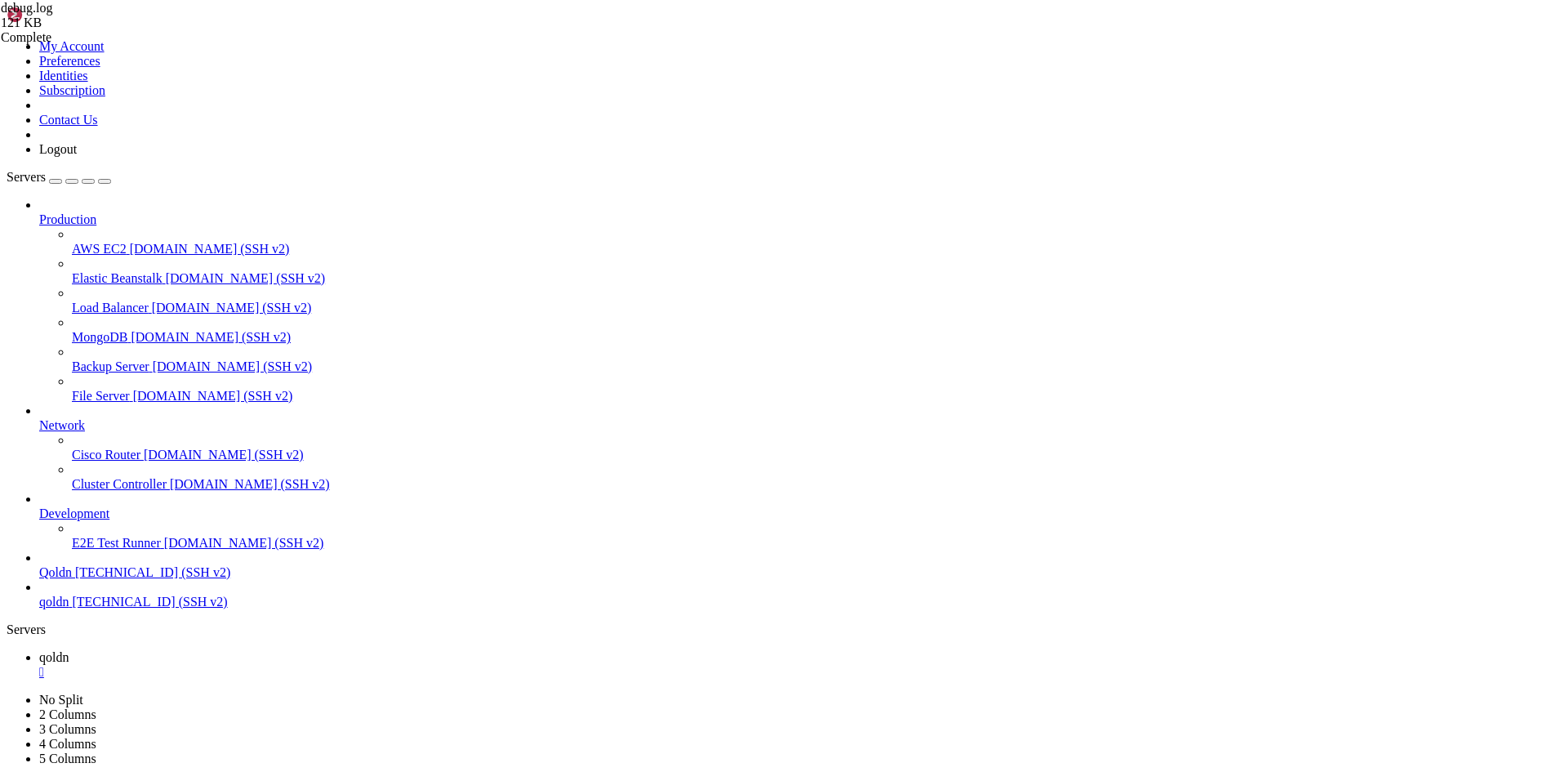
scroll to position [1397, 0]
click at [273, 665] on div "" at bounding box center [800, 672] width 1522 height 15
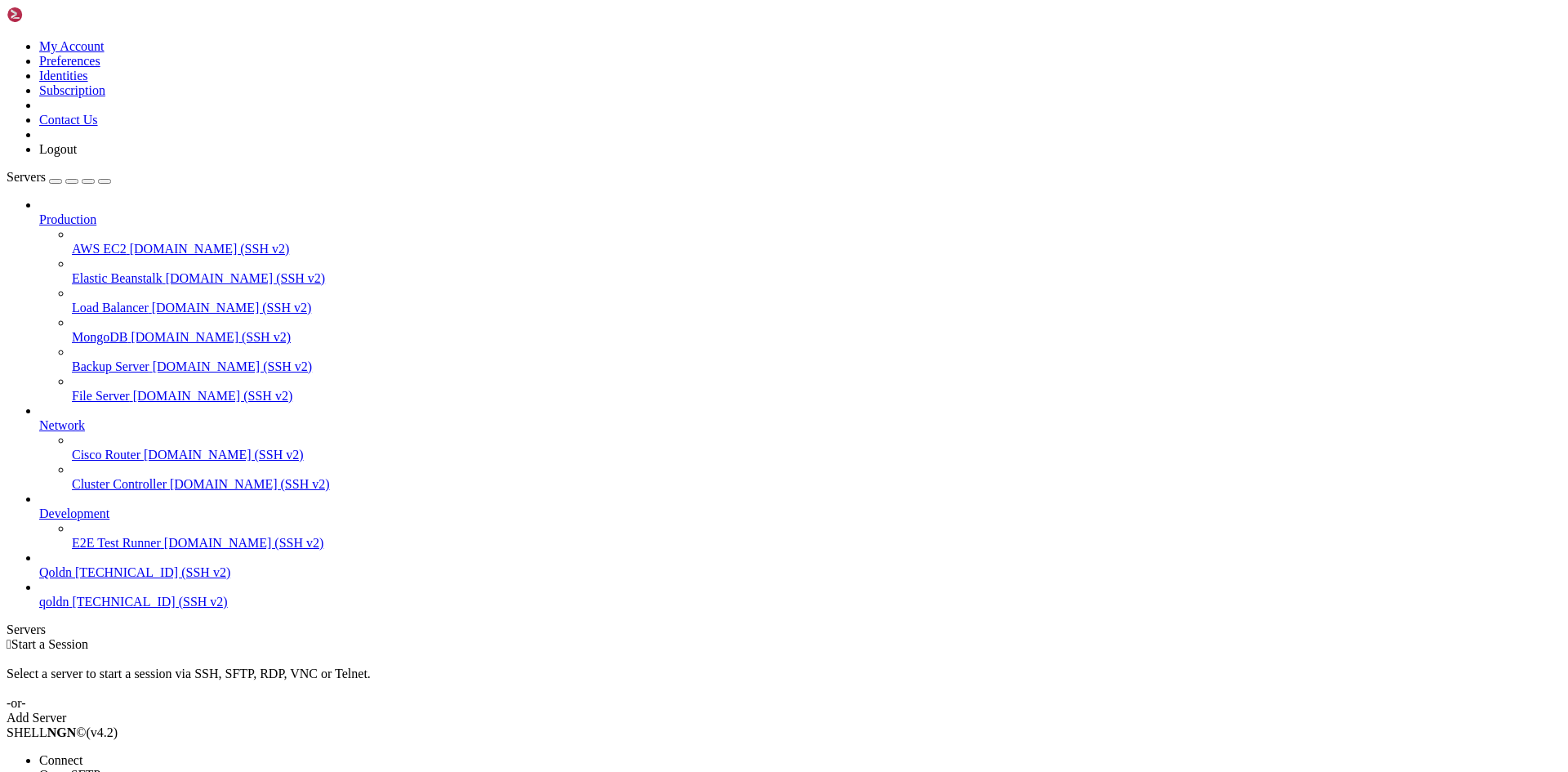
click at [82, 753] on span "Connect" at bounding box center [60, 760] width 43 height 14
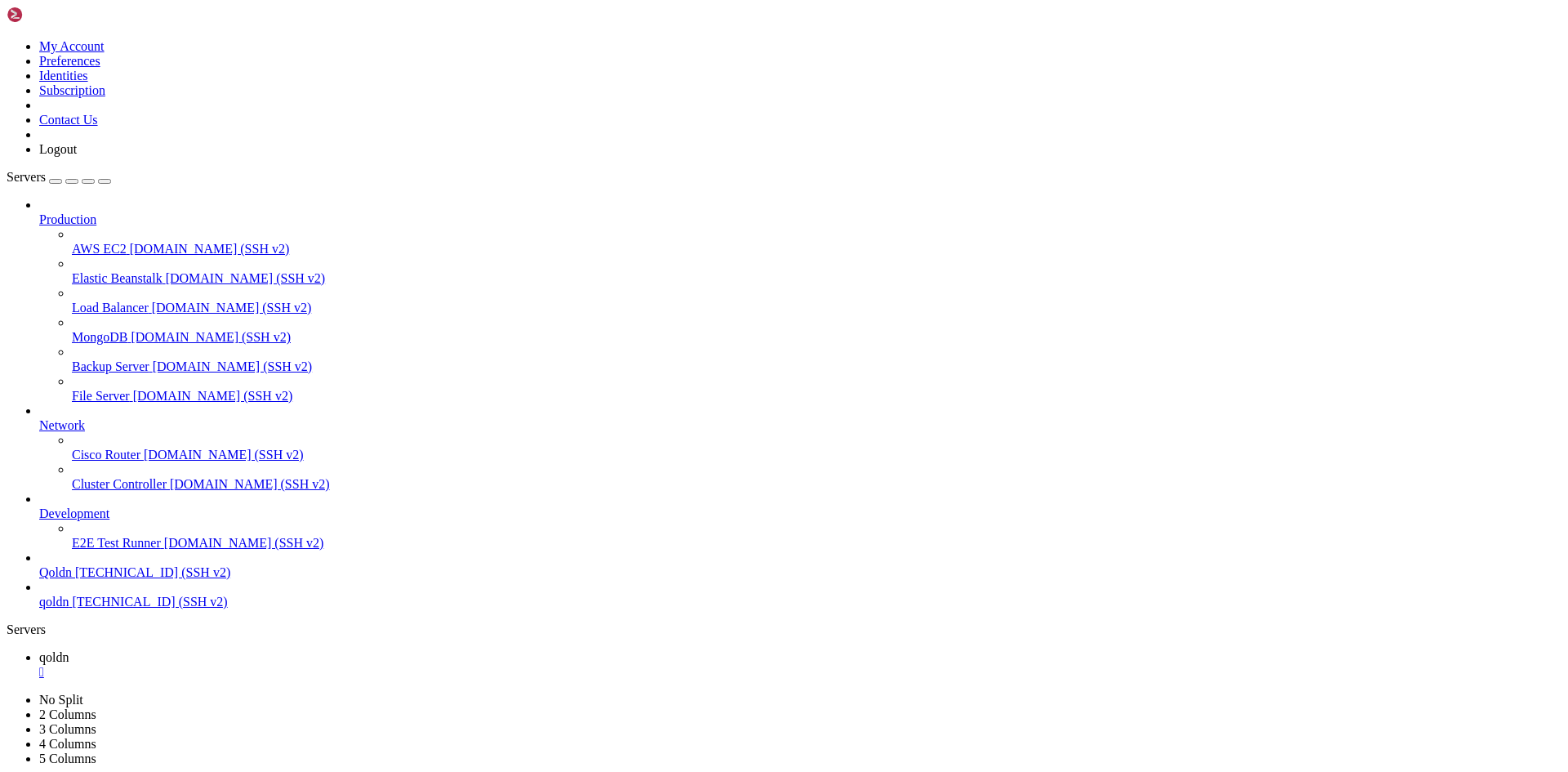
scroll to position [83, 0]
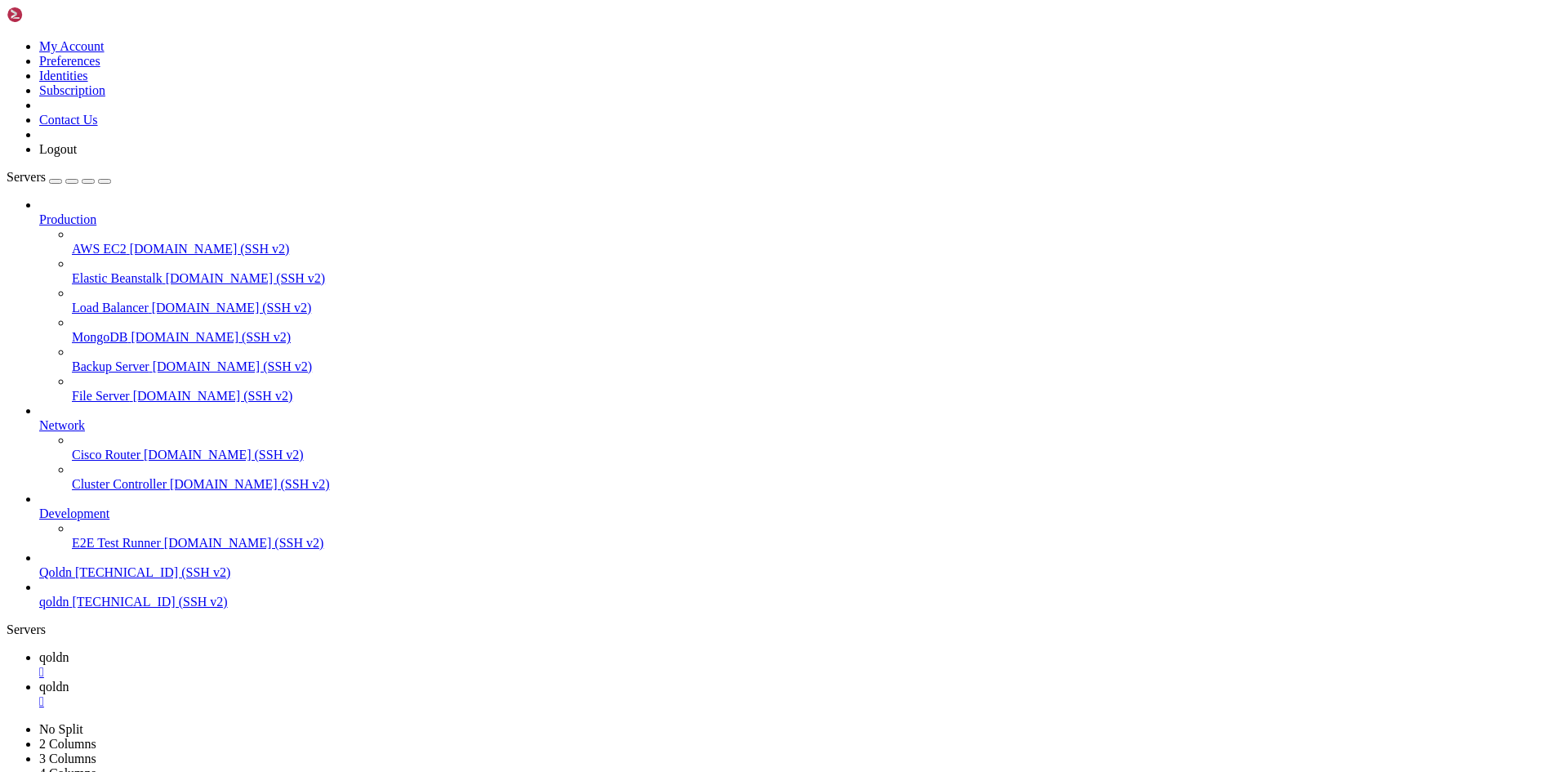
type input "/home/[DOMAIN_NAME][URL]"
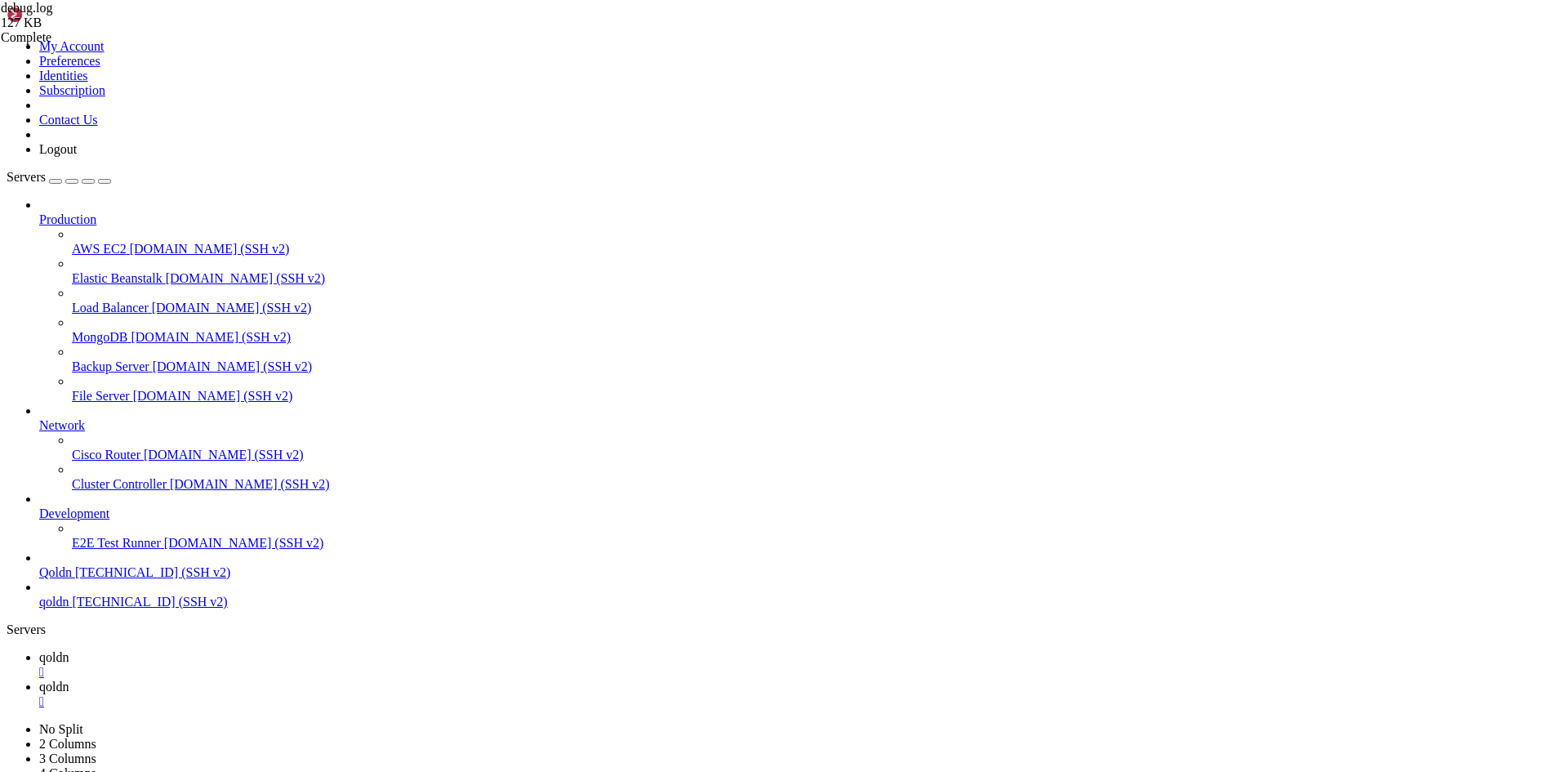
type textarea "[[DATE] 12:04:45 UTC] PHP Deprecated: str_replace(): Passing null to parameter …"
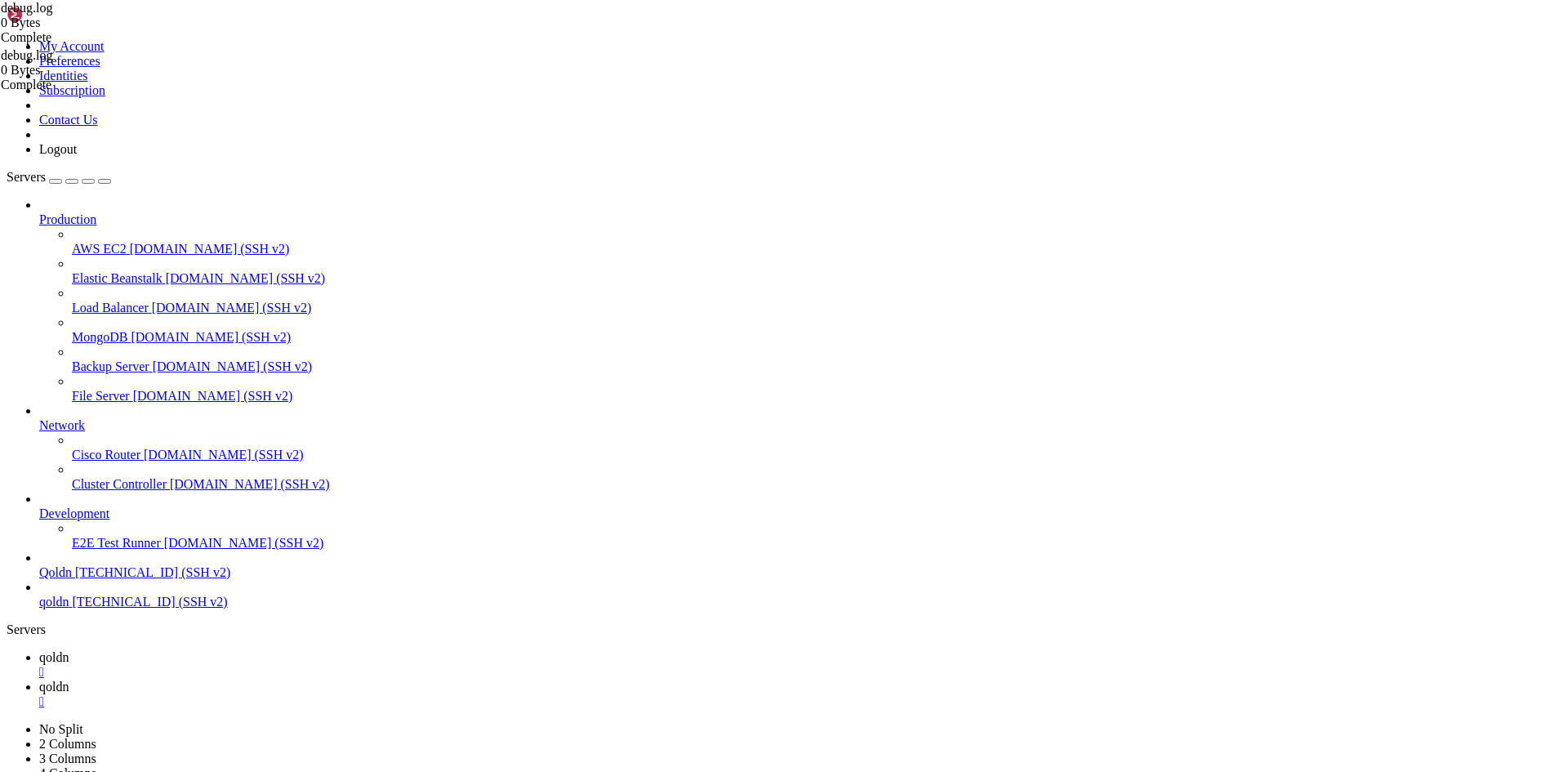
drag, startPoint x: 246, startPoint y: 85, endPoint x: 929, endPoint y: 691, distance: 913.1
type textarea "[[DATE] 12:08:56 UTC] PHP Deprecated: str_replace(): Passing null to parameter …"
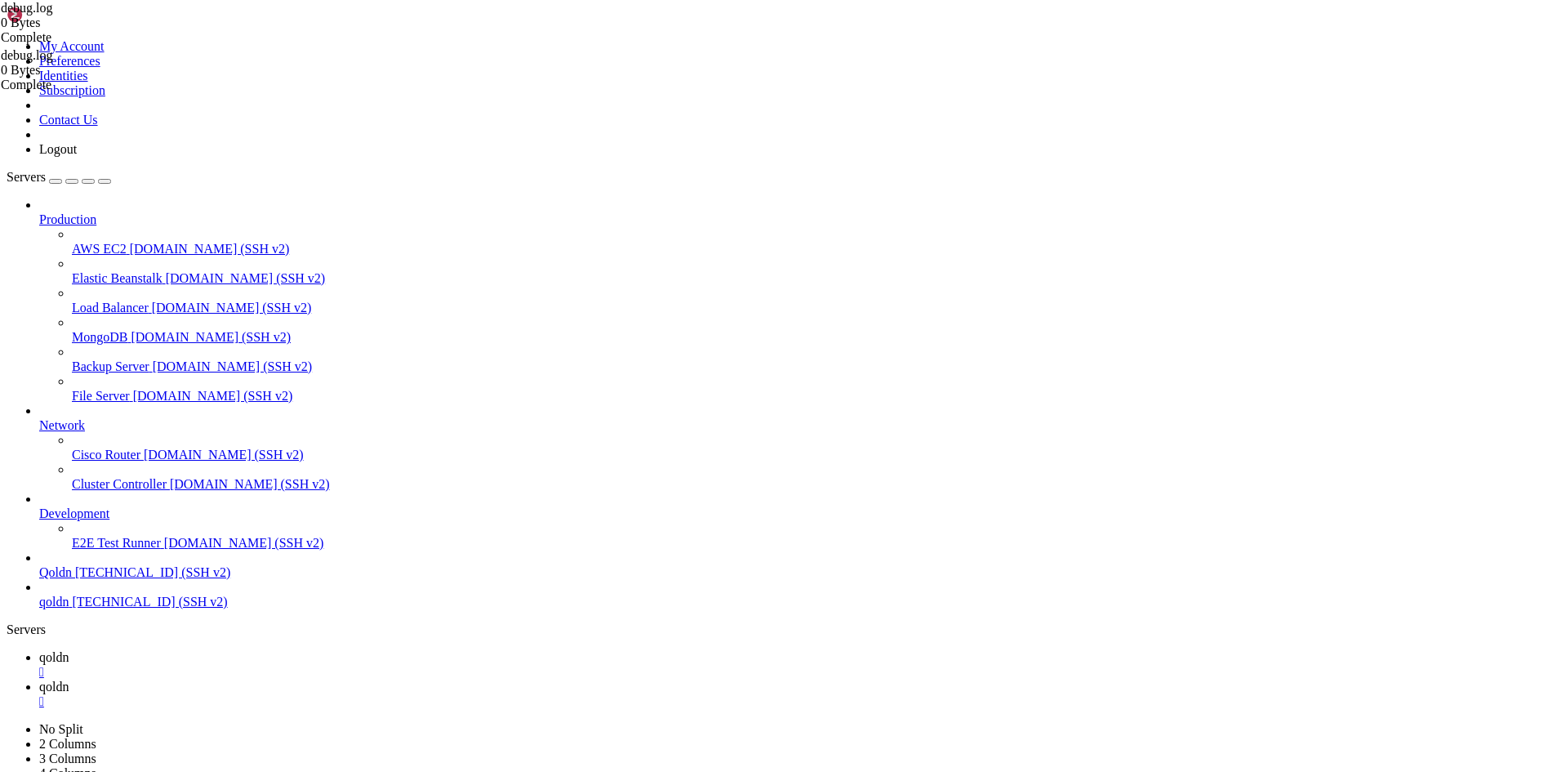
type input "/home/[DOMAIN_NAME][URL]"
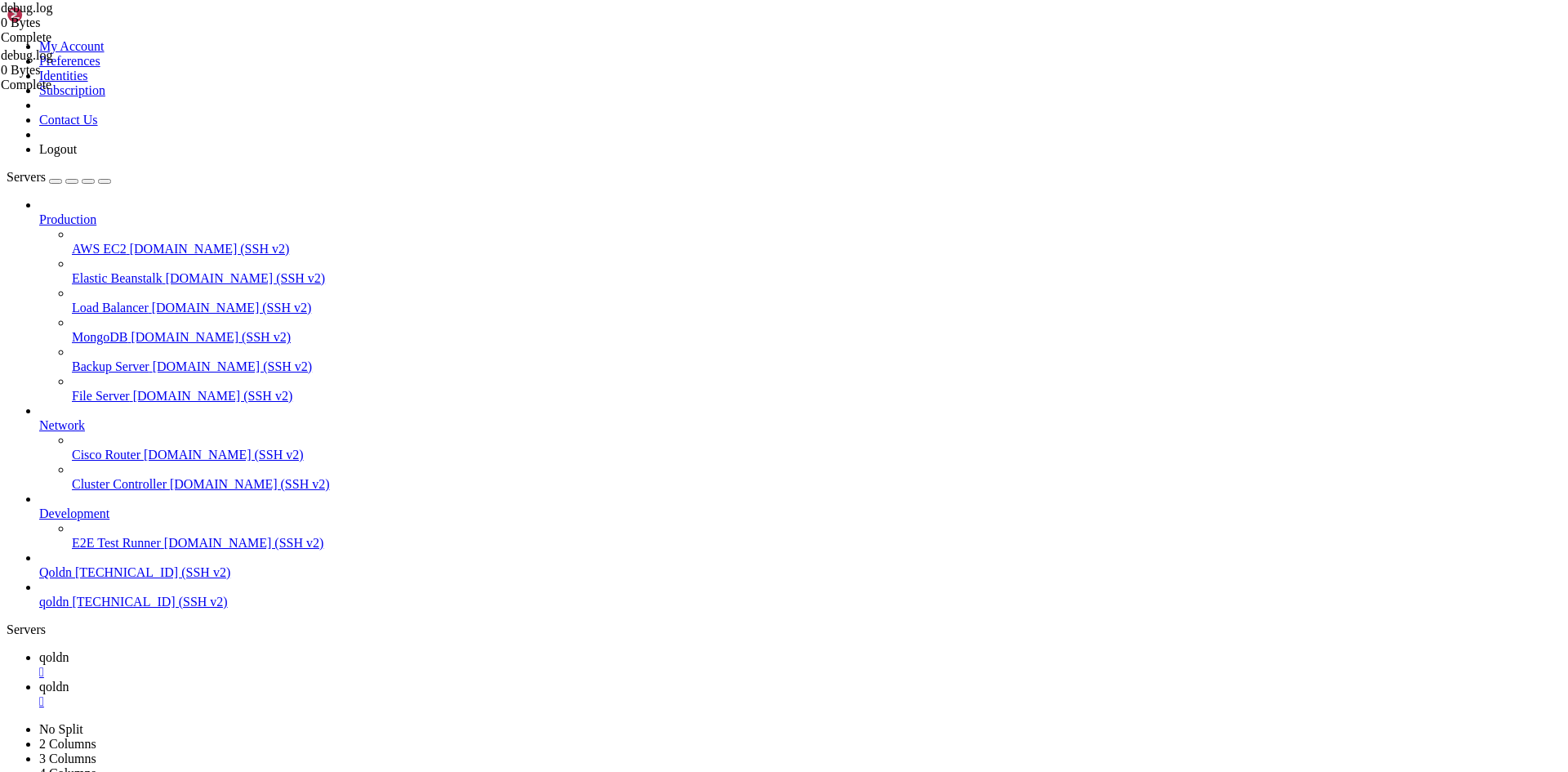
drag, startPoint x: 243, startPoint y: 79, endPoint x: 809, endPoint y: 810, distance: 924.5
type textarea "[[DATE] 12:11:32 UTC] PHP Deprecated: str_replace(): Passing null to parameter …"
